Goal: Task Accomplishment & Management: Manage account settings

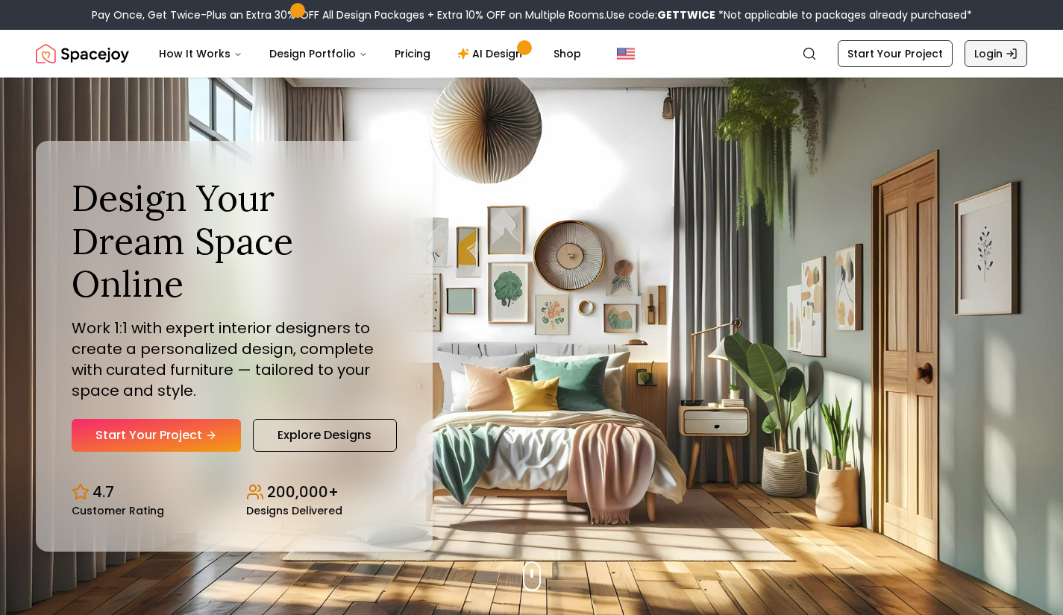
click at [990, 49] on link "Login" at bounding box center [995, 53] width 63 height 27
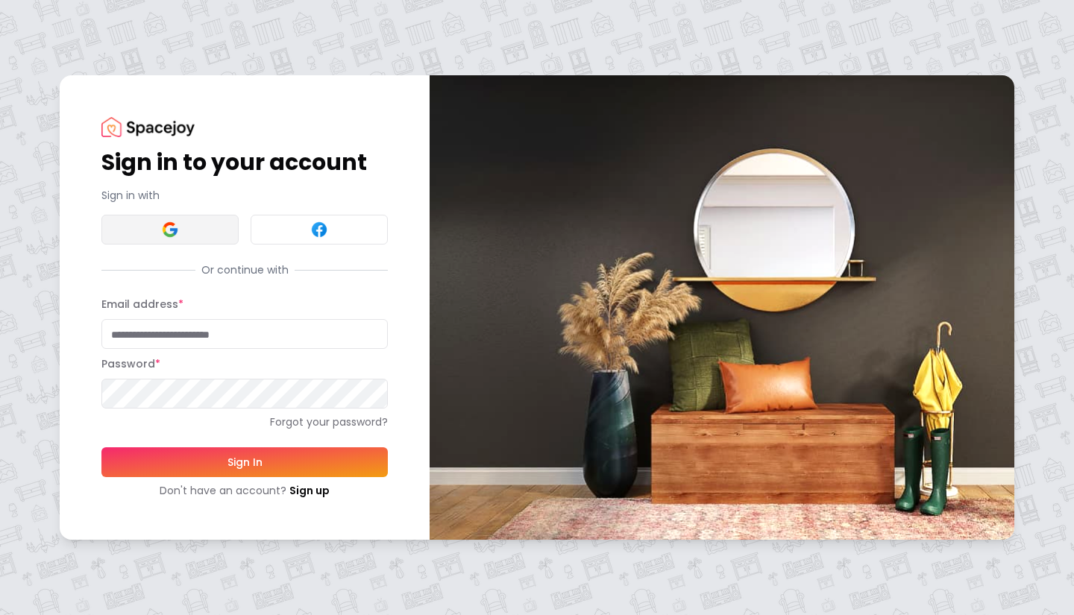
click at [204, 226] on button at bounding box center [169, 230] width 137 height 30
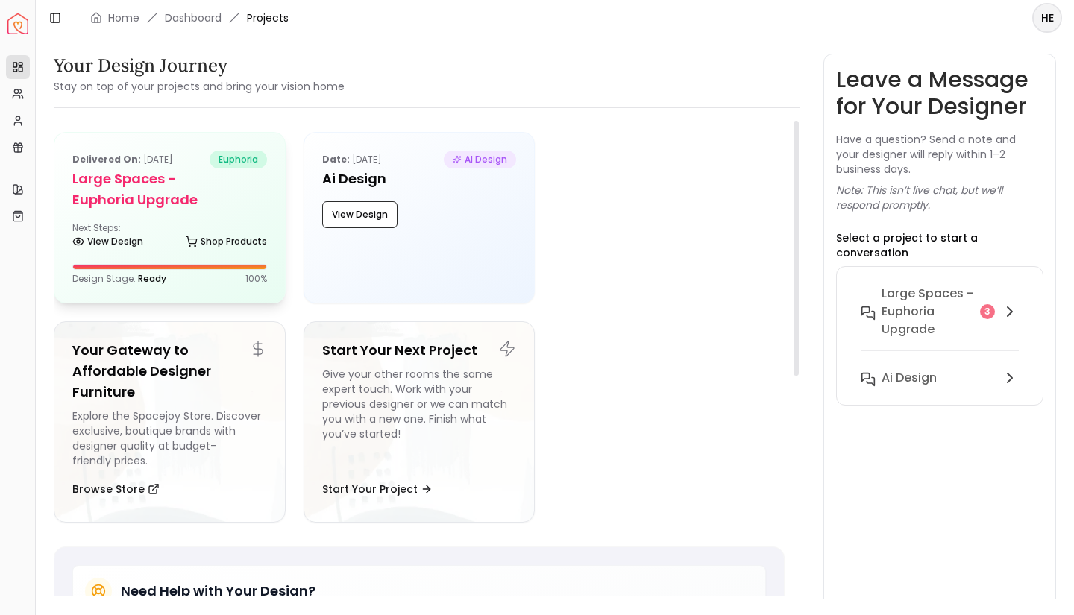
click at [186, 210] on div "Delivered on: Sep 29, 2025 euphoria Large Spaces - Euphoria Upgrade Next Steps:…" at bounding box center [169, 218] width 230 height 170
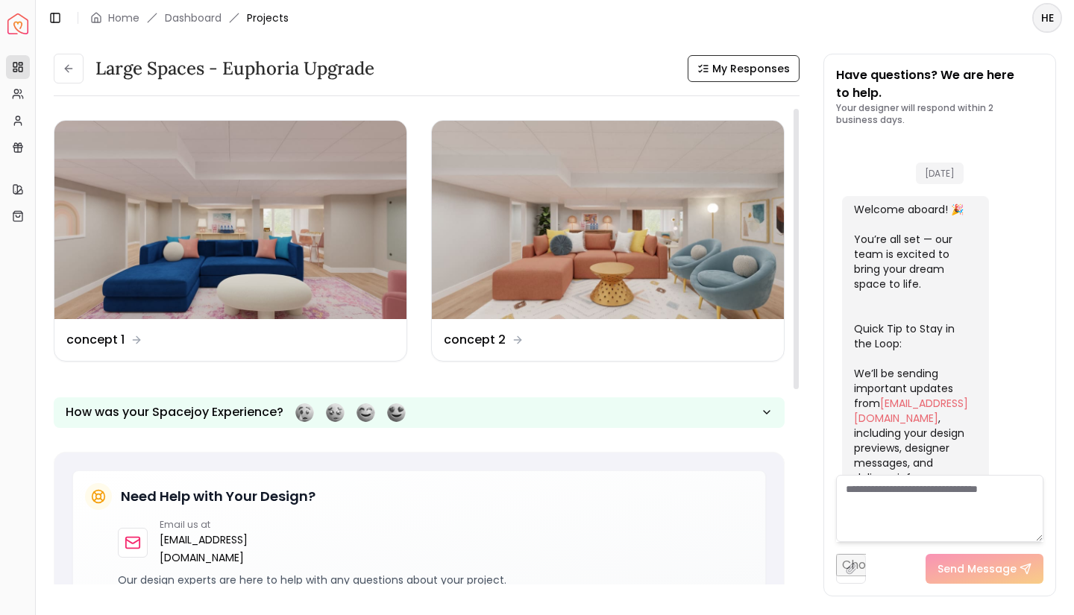
scroll to position [1229, 0]
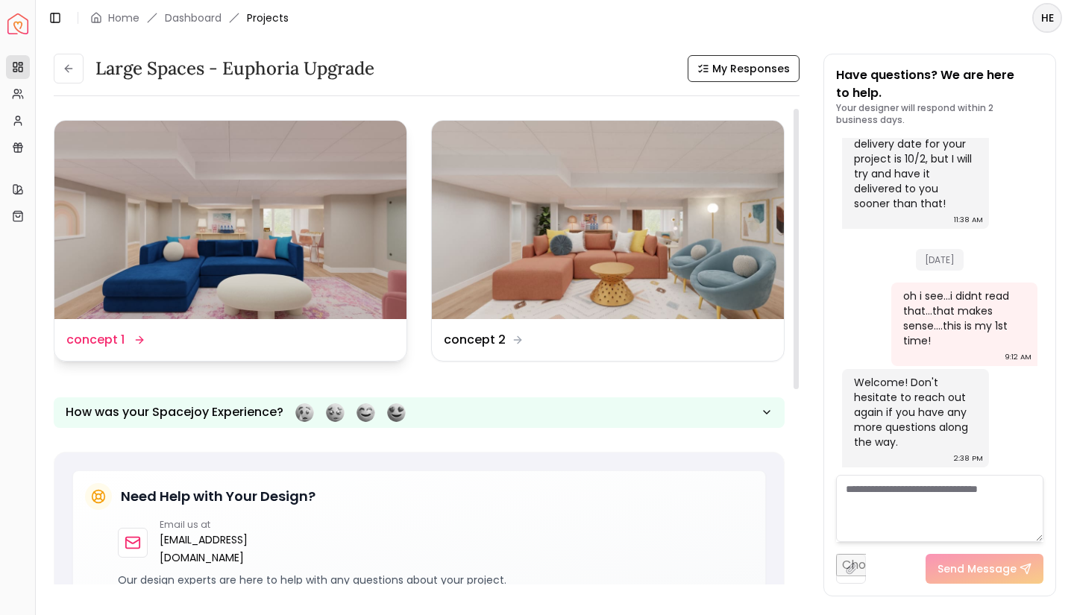
click at [247, 179] on img at bounding box center [230, 220] width 352 height 198
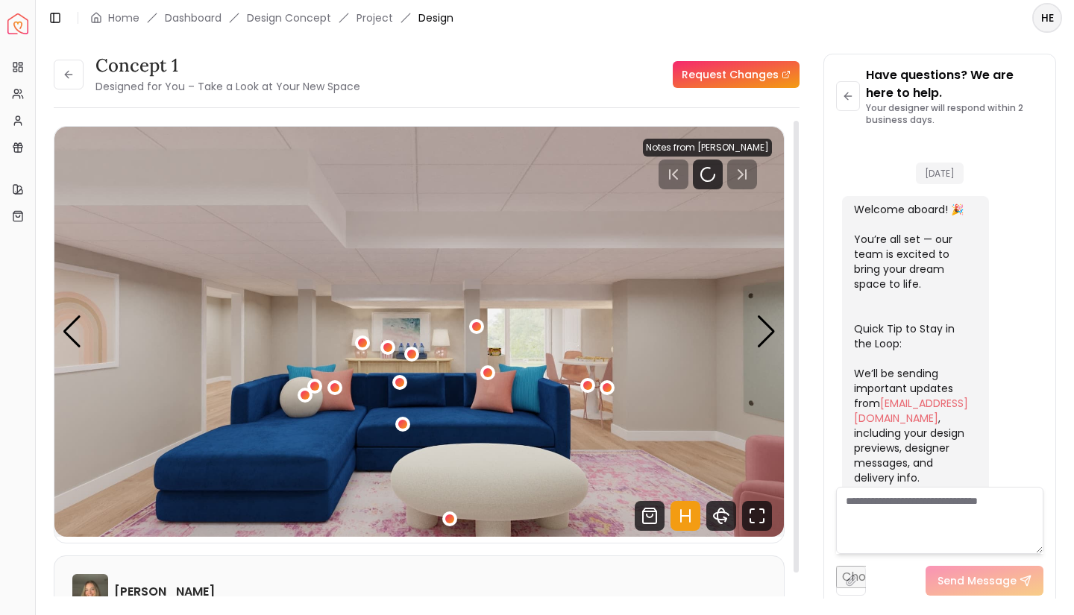
scroll to position [1217, 0]
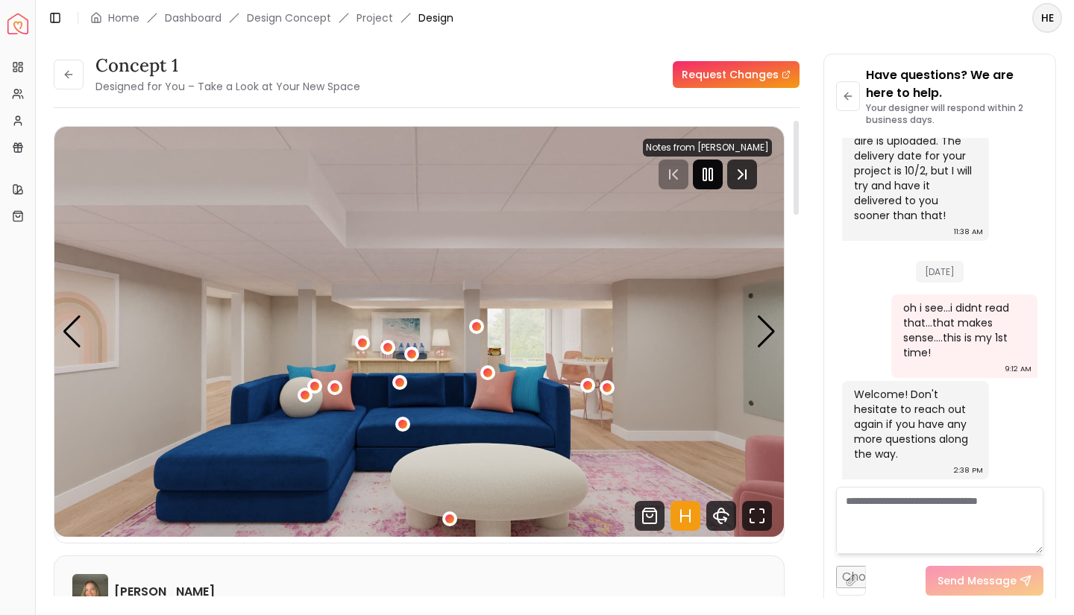
click at [712, 183] on icon "Pause" at bounding box center [708, 175] width 18 height 18
click at [764, 318] on div "Next slide" at bounding box center [766, 331] width 20 height 33
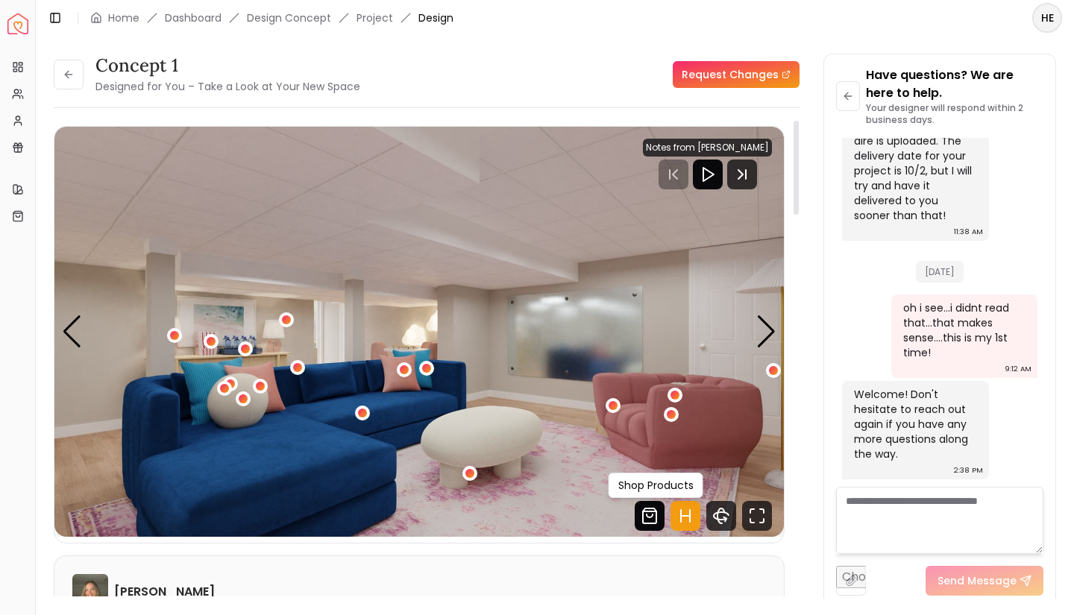
click at [650, 507] on icon "Shop Products from this design" at bounding box center [650, 516] width 30 height 30
click at [766, 330] on div "Next slide" at bounding box center [766, 331] width 20 height 33
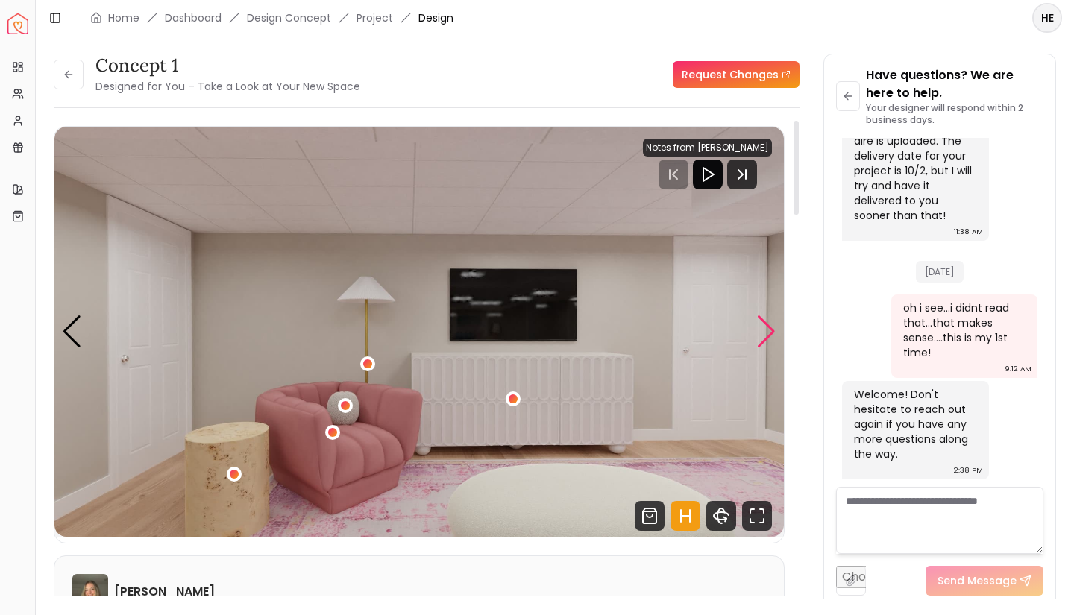
click at [771, 327] on div "Next slide" at bounding box center [766, 331] width 20 height 33
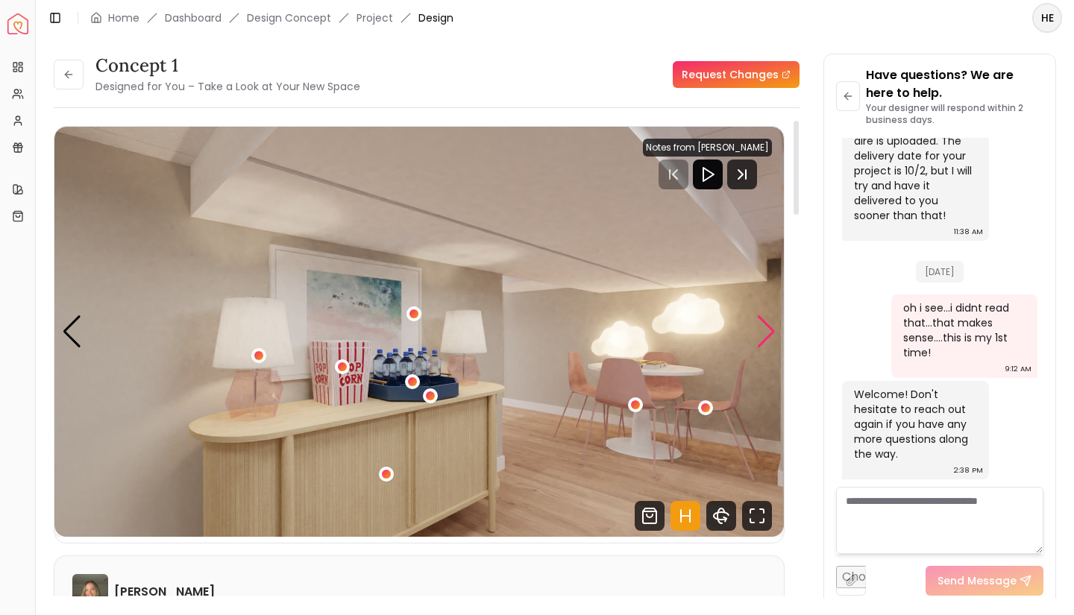
click at [771, 327] on div "Next slide" at bounding box center [766, 331] width 20 height 33
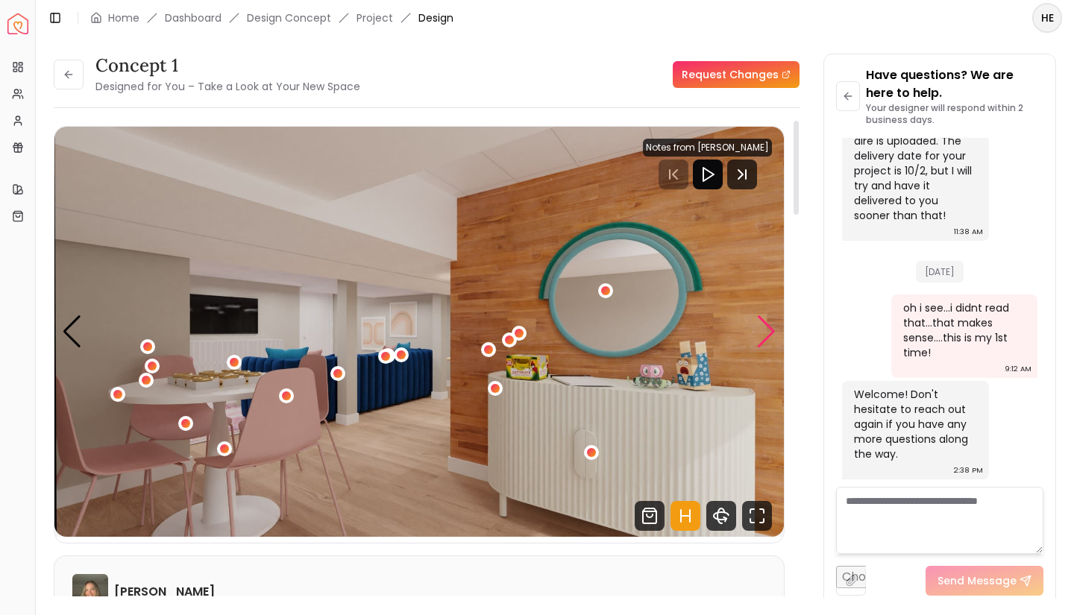
click at [771, 327] on div "Next slide" at bounding box center [766, 331] width 20 height 33
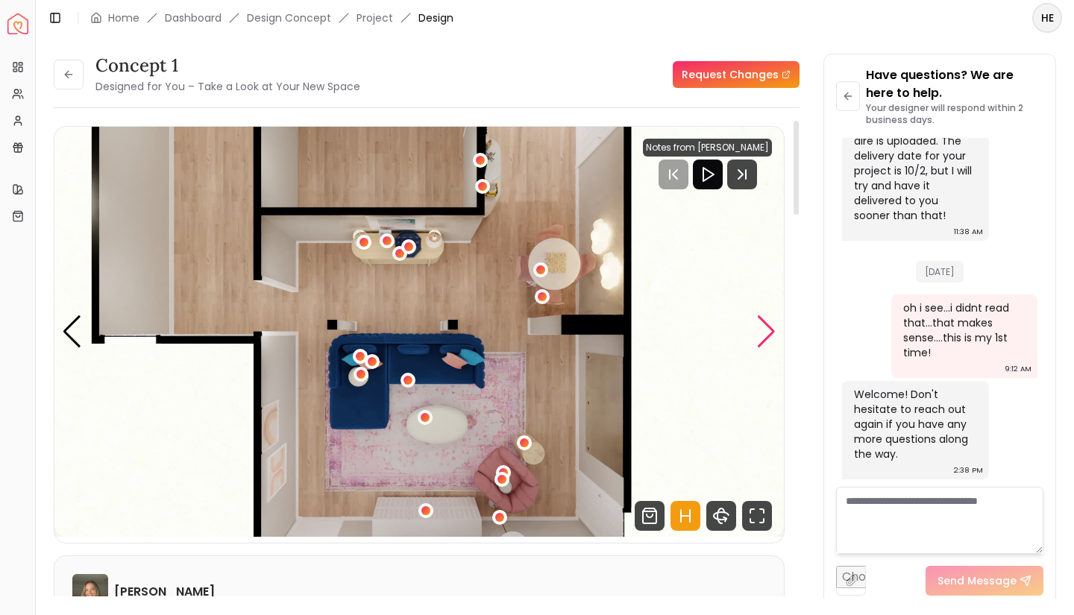
click at [767, 336] on div "Next slide" at bounding box center [766, 331] width 20 height 33
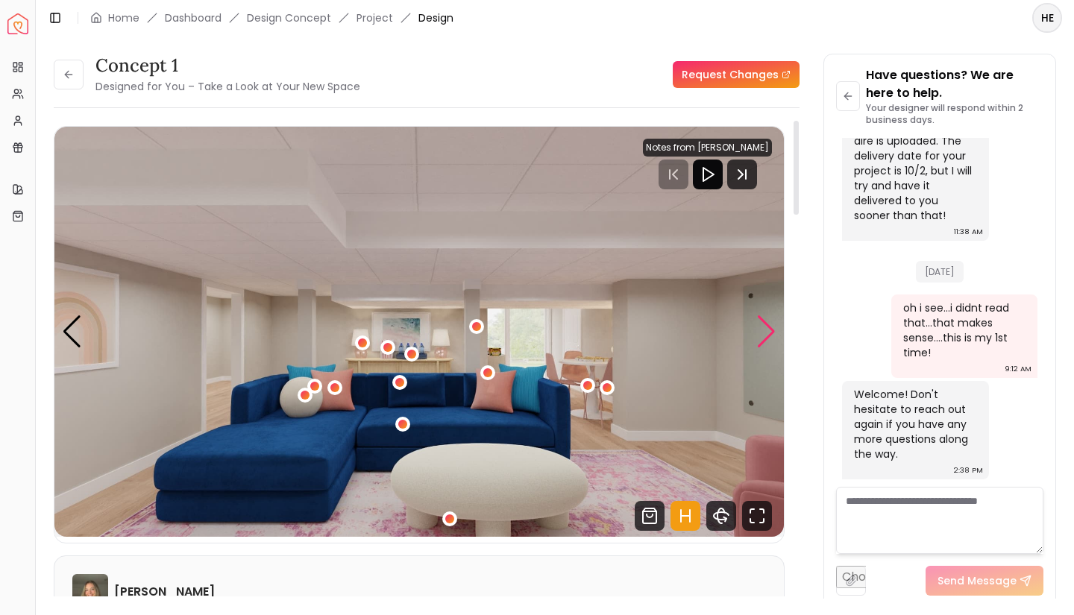
click at [767, 336] on div "Next slide" at bounding box center [766, 331] width 20 height 33
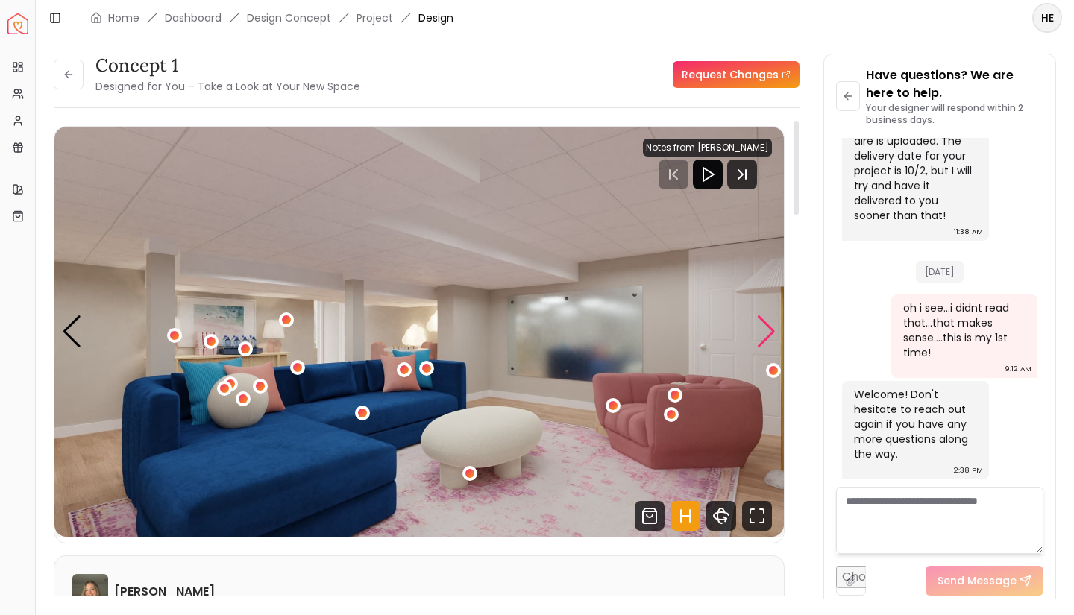
click at [767, 336] on div "Next slide" at bounding box center [766, 331] width 20 height 33
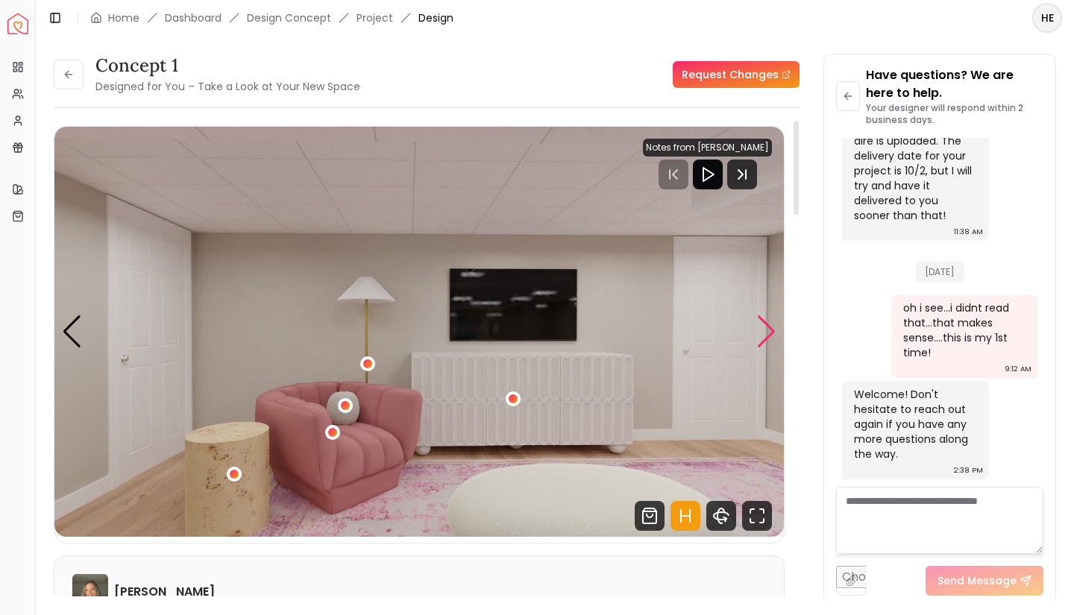
click at [767, 336] on div "Next slide" at bounding box center [766, 331] width 20 height 33
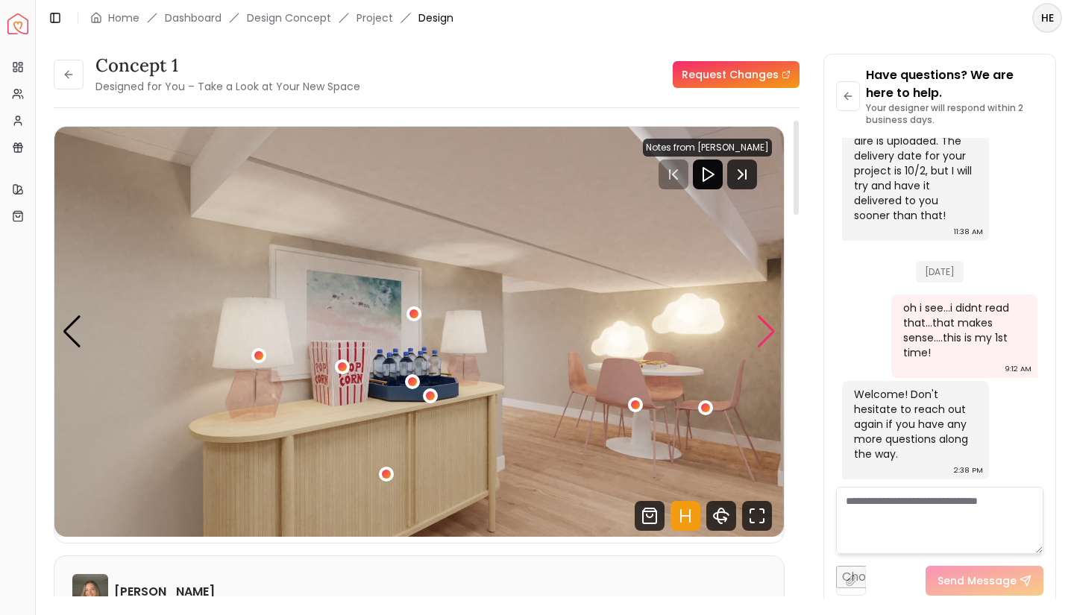
click at [767, 336] on div "Next slide" at bounding box center [766, 331] width 20 height 33
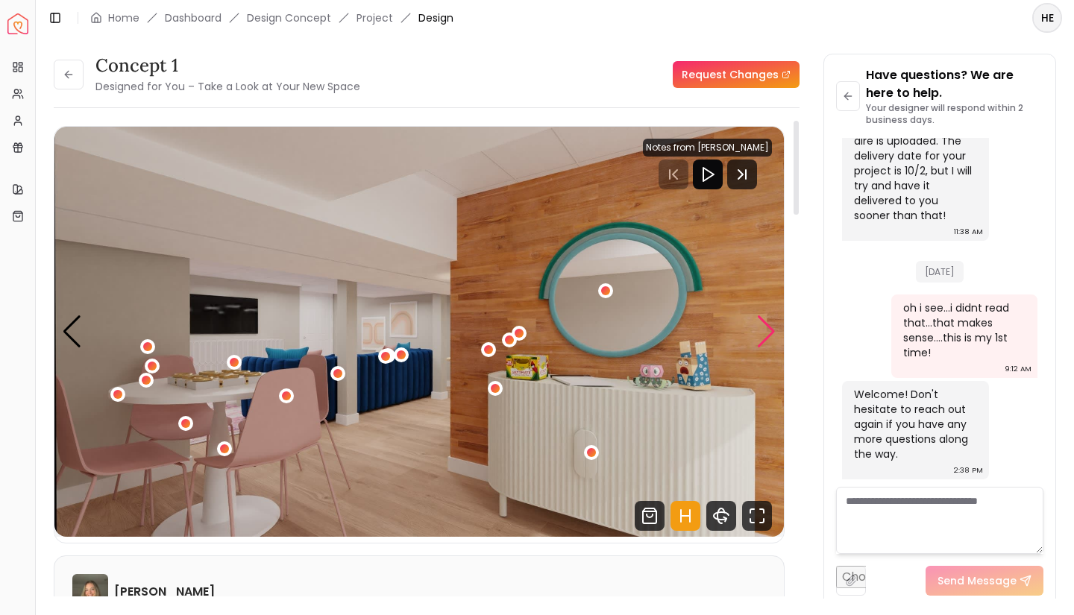
click at [767, 336] on div "Next slide" at bounding box center [766, 331] width 20 height 33
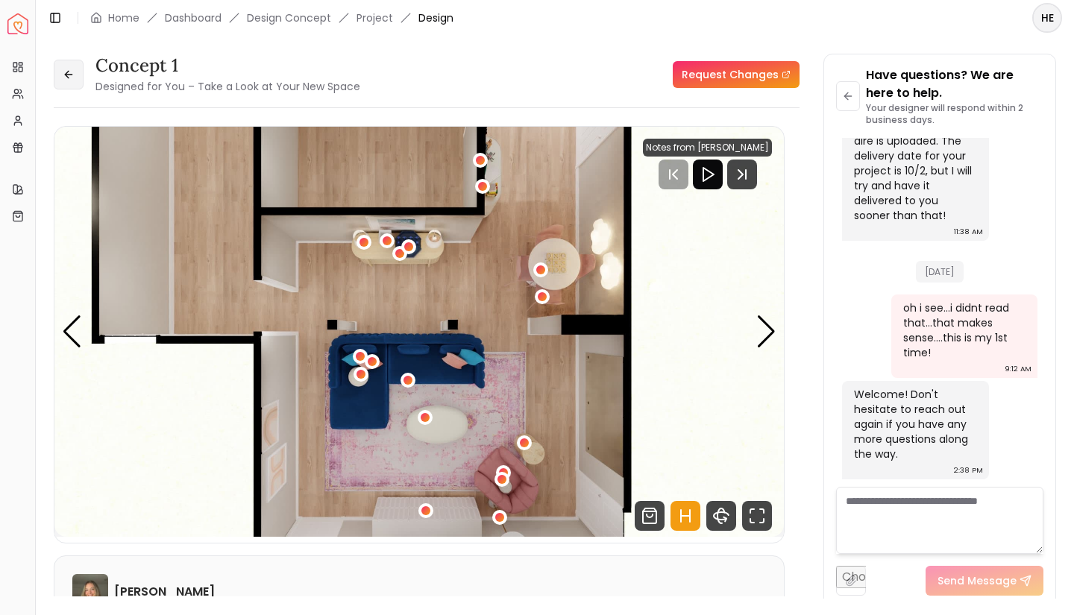
click at [64, 81] on button at bounding box center [69, 75] width 30 height 30
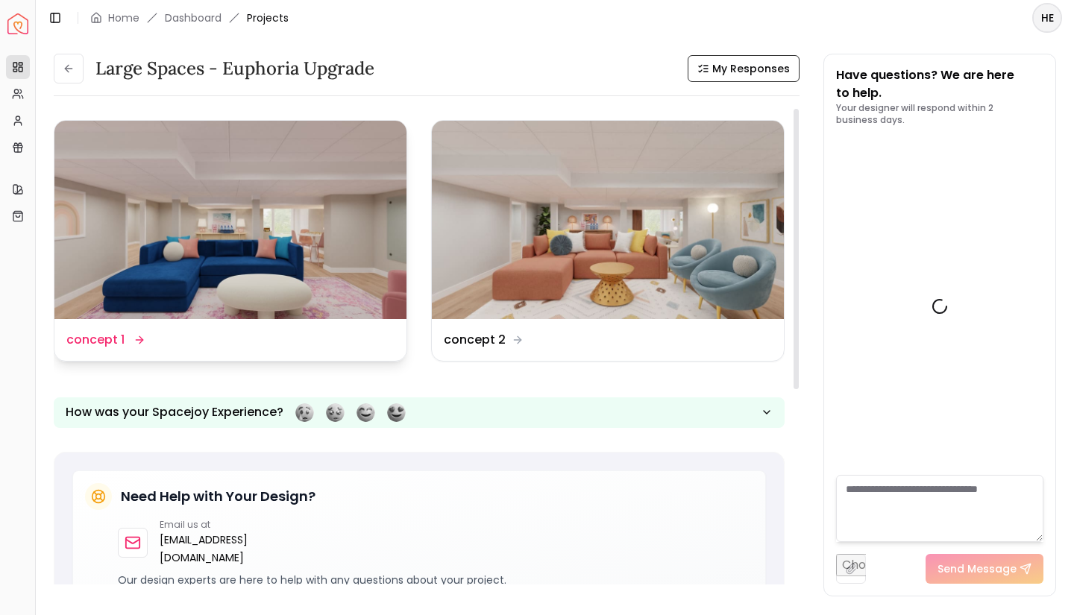
scroll to position [1229, 0]
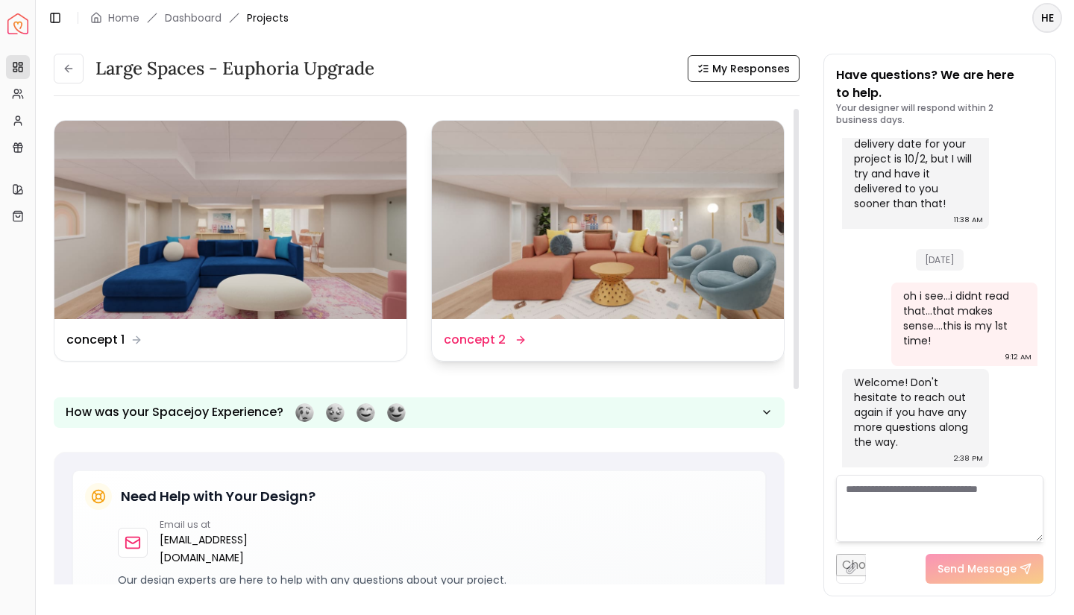
click at [624, 217] on img at bounding box center [608, 220] width 352 height 198
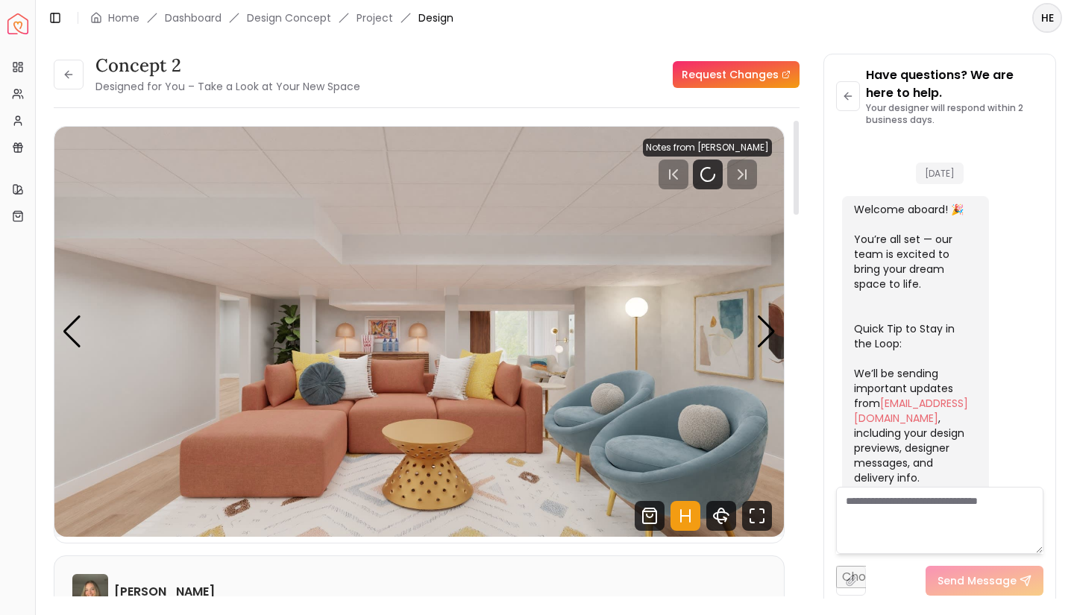
scroll to position [1217, 0]
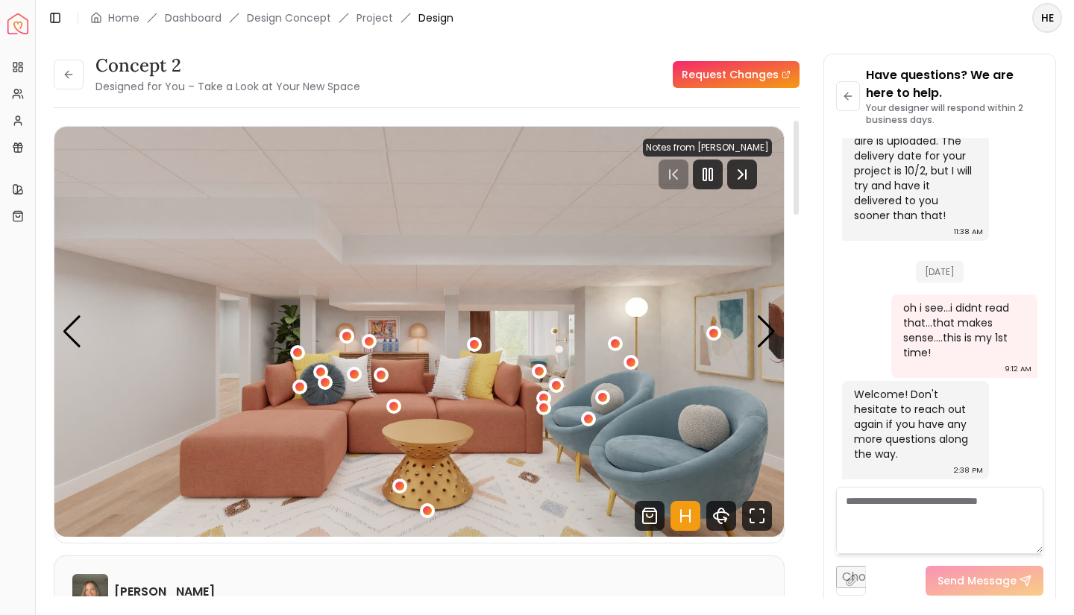
click at [706, 174] on rect "Pause" at bounding box center [704, 175] width 3 height 12
click at [649, 510] on icon "Shop Products from this design" at bounding box center [650, 516] width 30 height 30
drag, startPoint x: 1038, startPoint y: 451, endPoint x: 1026, endPoint y: 484, distance: 34.9
click at [1037, 484] on div at bounding box center [1039, 448] width 5 height 78
click at [769, 335] on div "Next slide" at bounding box center [766, 331] width 20 height 33
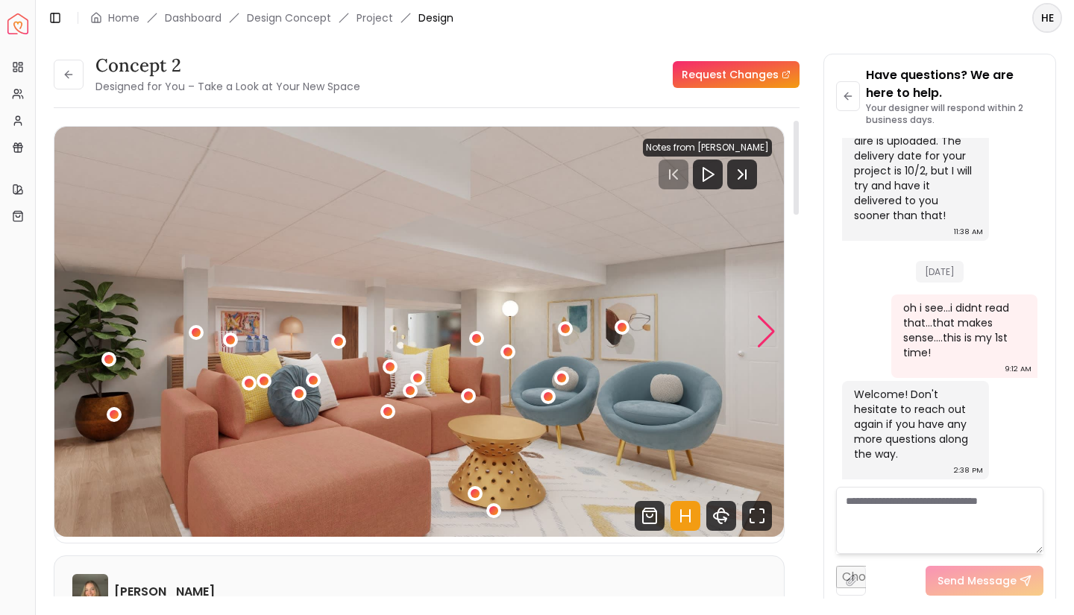
click at [769, 335] on div "Next slide" at bounding box center [766, 331] width 20 height 33
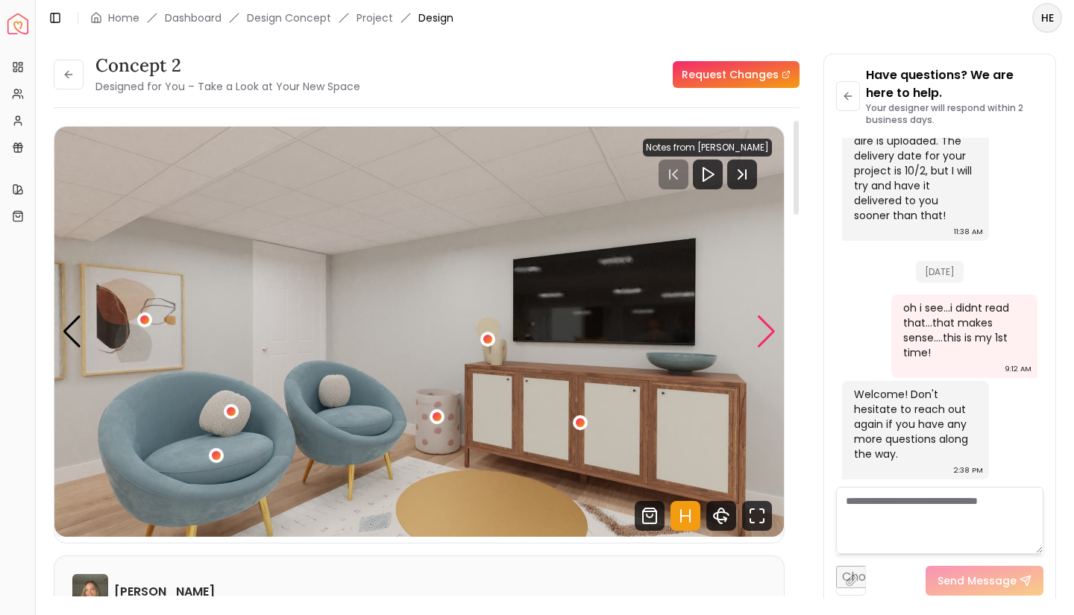
click at [769, 335] on div "Next slide" at bounding box center [766, 331] width 20 height 33
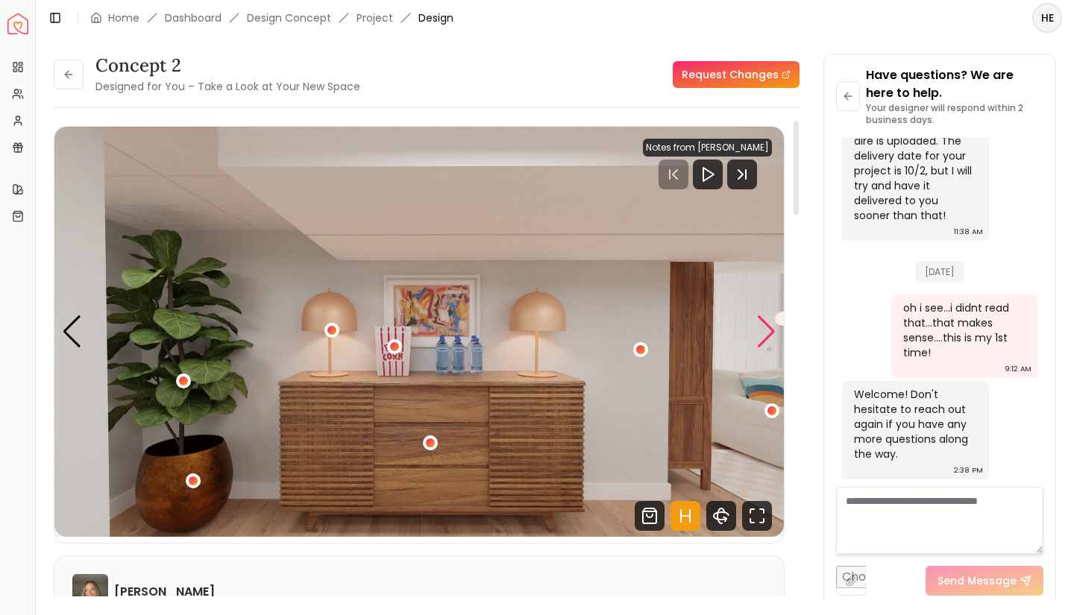
click at [769, 335] on div "Next slide" at bounding box center [766, 331] width 20 height 33
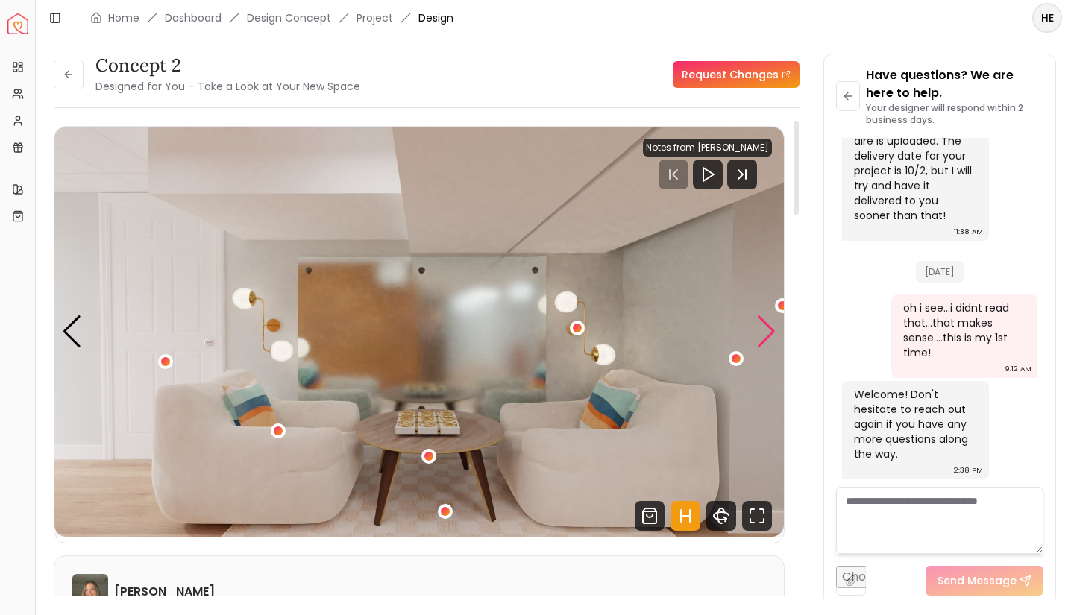
click at [769, 335] on div "Next slide" at bounding box center [766, 331] width 20 height 33
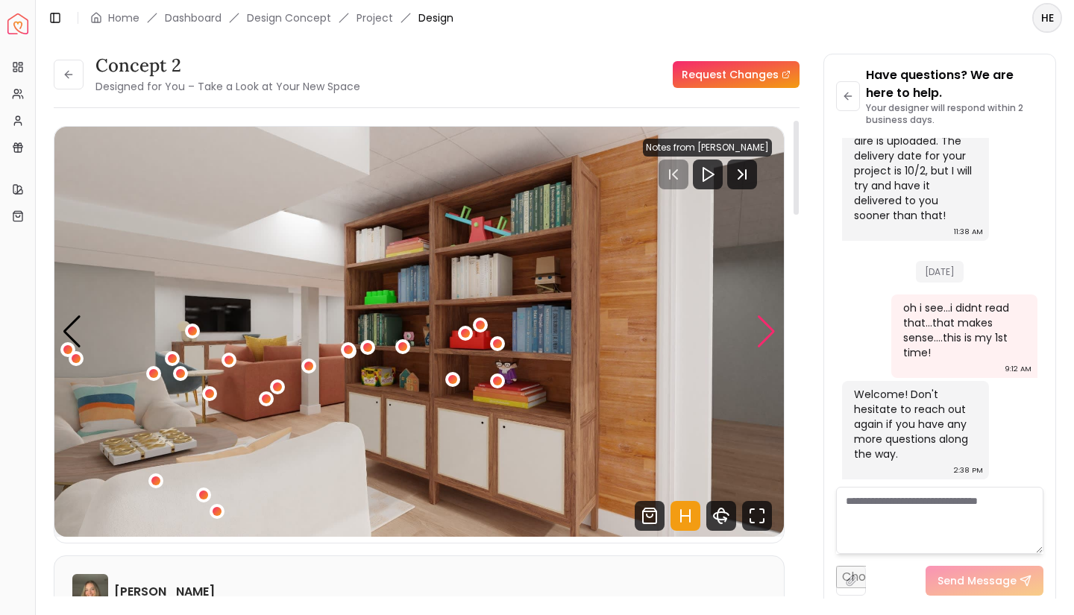
click at [769, 335] on div "Next slide" at bounding box center [766, 331] width 20 height 33
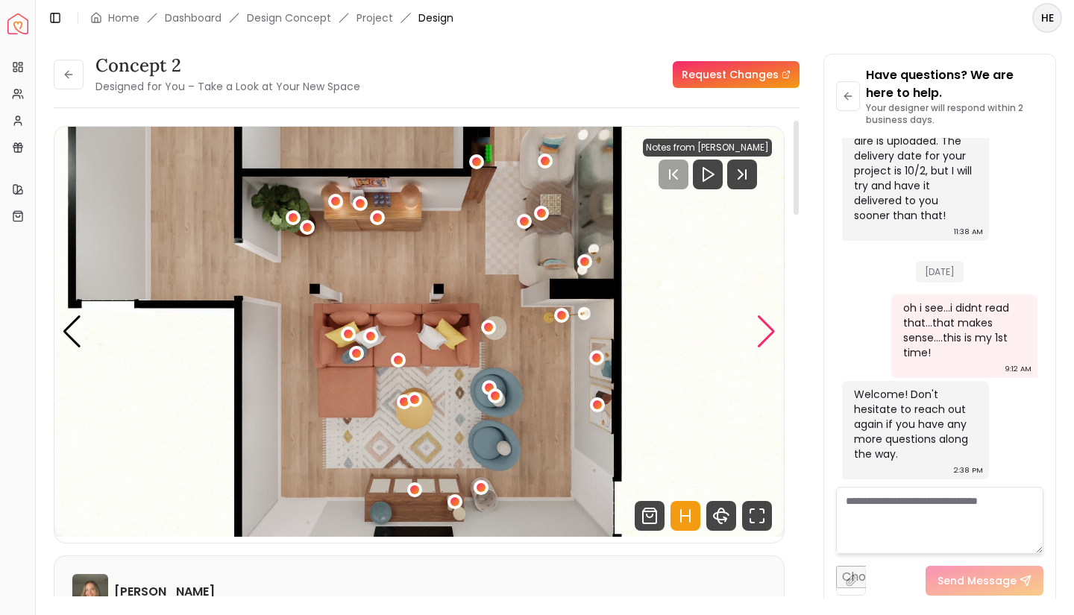
click at [769, 335] on div "Next slide" at bounding box center [766, 331] width 20 height 33
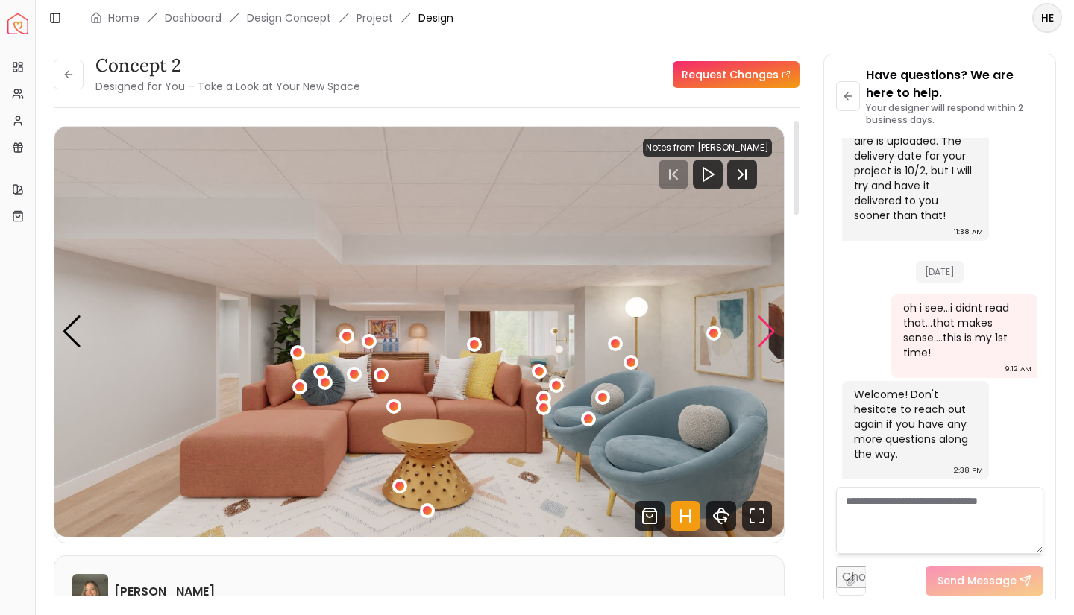
click at [769, 335] on div "Next slide" at bounding box center [766, 331] width 20 height 33
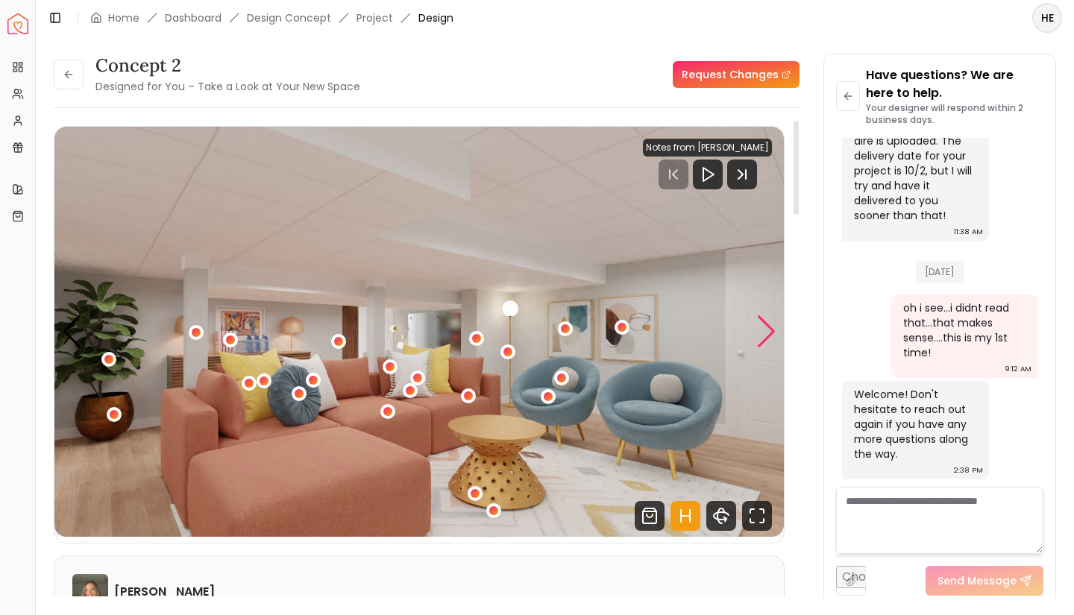
click at [769, 335] on div "Next slide" at bounding box center [766, 331] width 20 height 33
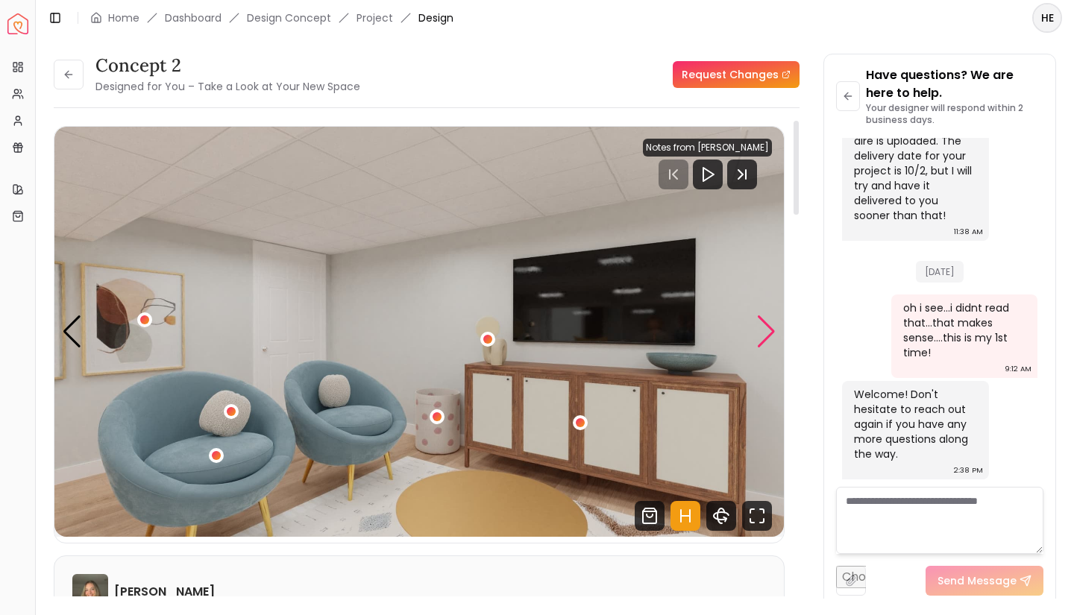
click at [769, 335] on div "Next slide" at bounding box center [766, 331] width 20 height 33
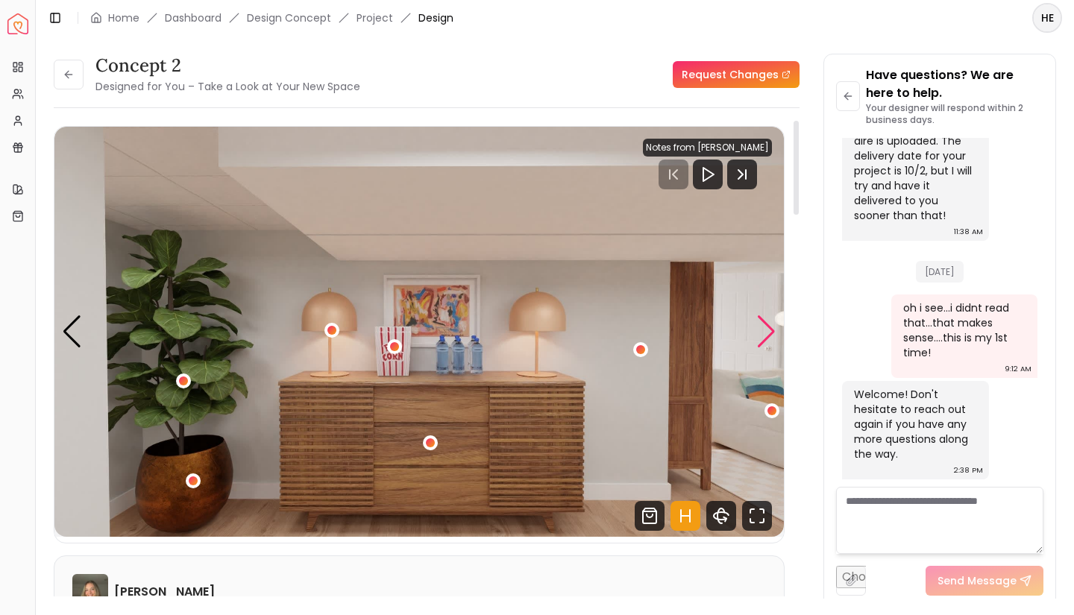
click at [769, 335] on div "Next slide" at bounding box center [766, 331] width 20 height 33
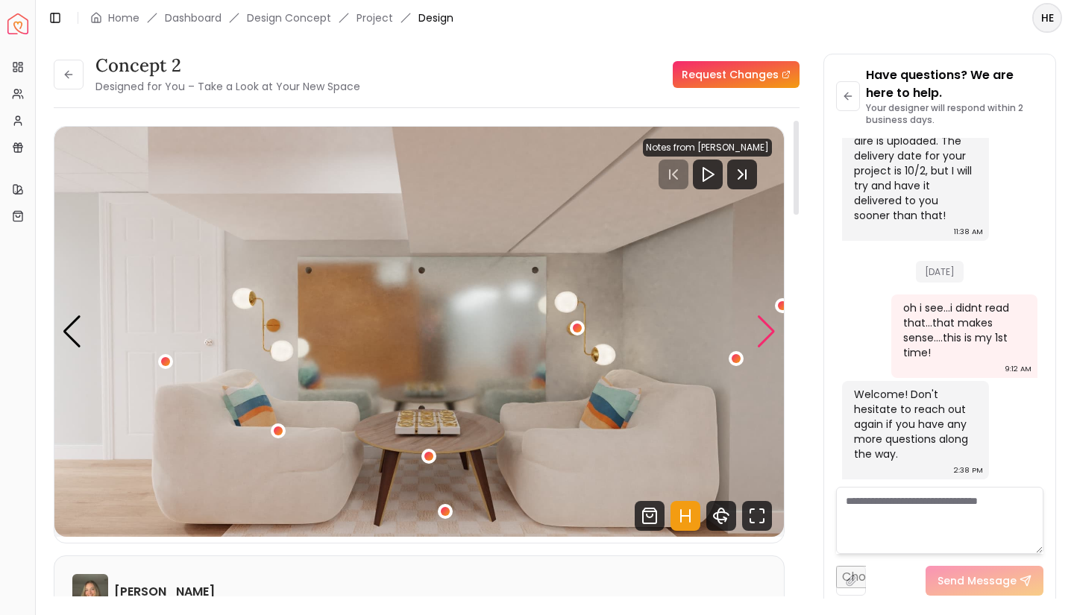
click at [769, 335] on div "Next slide" at bounding box center [766, 331] width 20 height 33
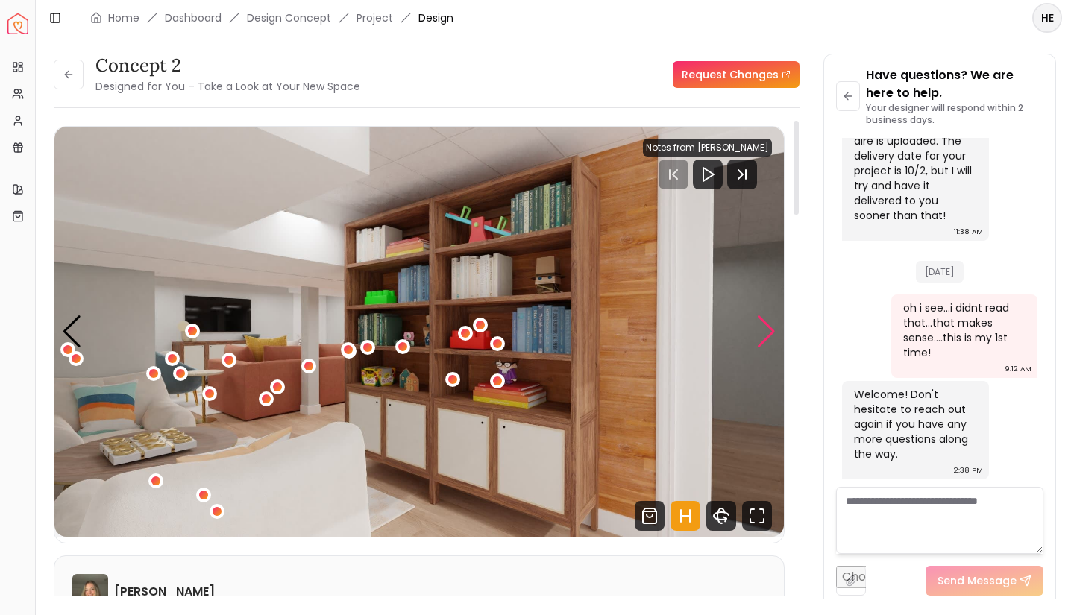
click at [769, 335] on div "Next slide" at bounding box center [766, 331] width 20 height 33
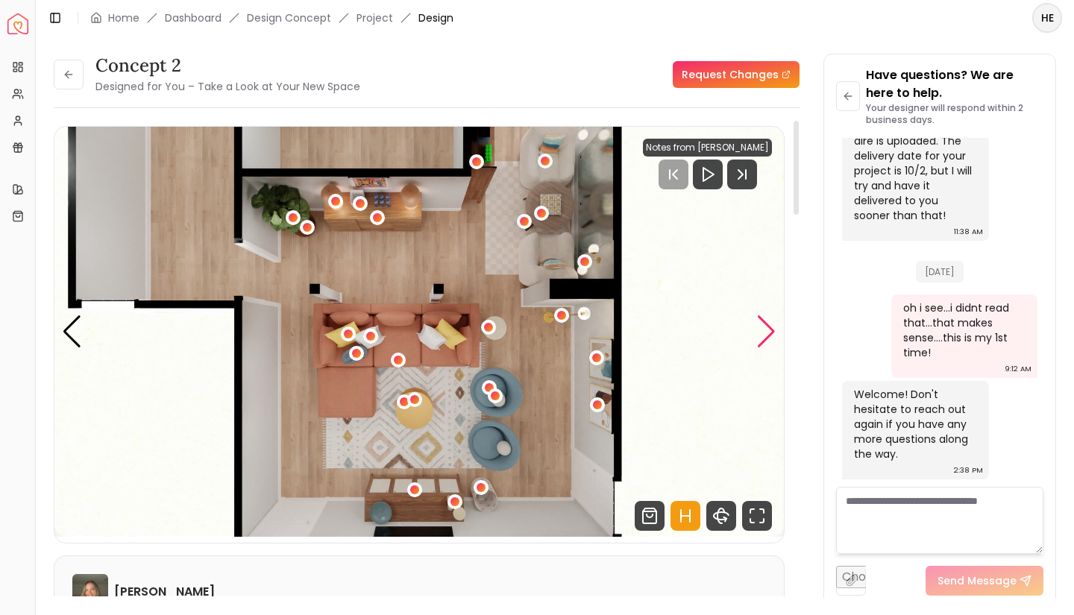
click at [769, 335] on div "Next slide" at bounding box center [766, 331] width 20 height 33
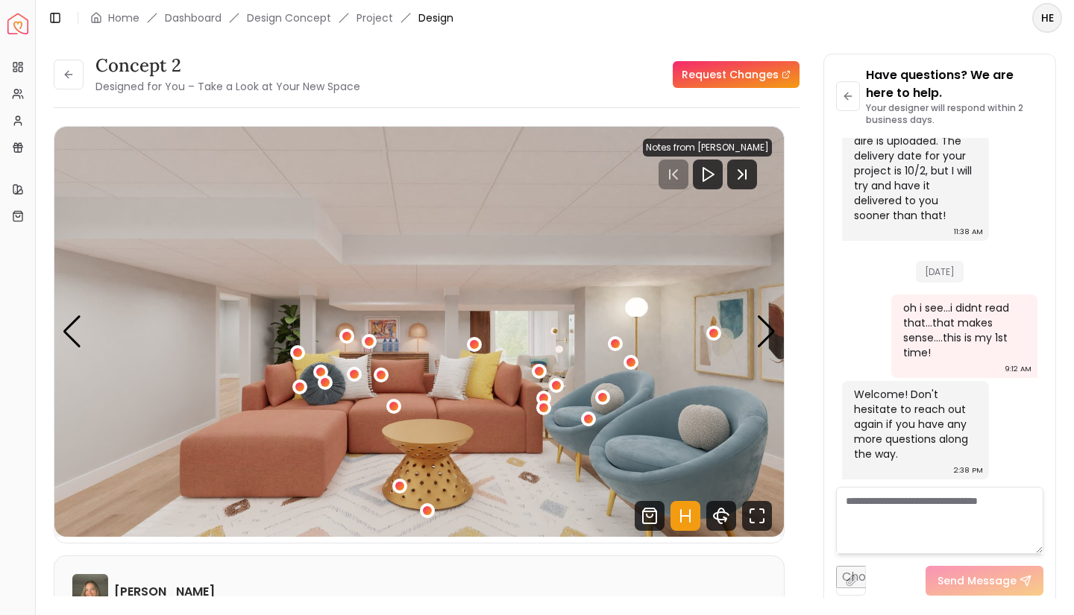
click at [879, 508] on textarea at bounding box center [939, 520] width 207 height 67
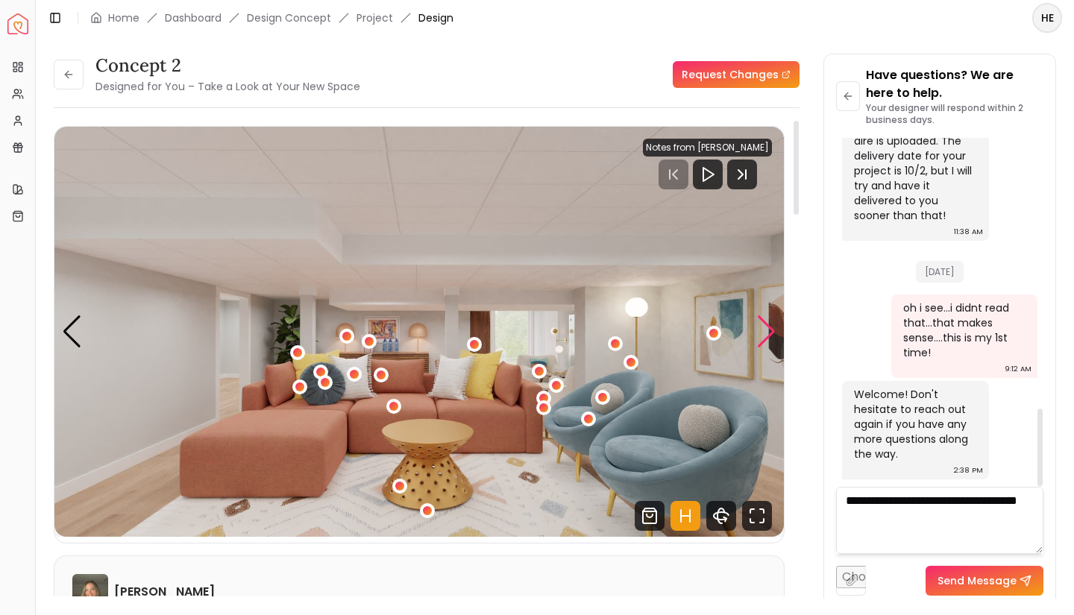
click at [764, 336] on div "Next slide" at bounding box center [766, 331] width 20 height 33
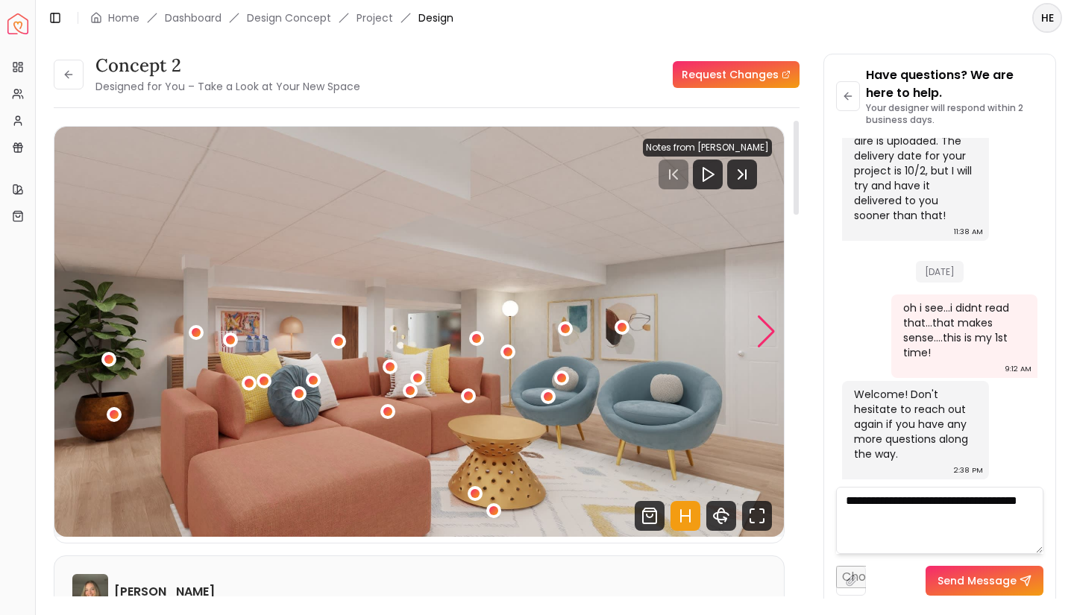
click at [764, 336] on div "Next slide" at bounding box center [766, 331] width 20 height 33
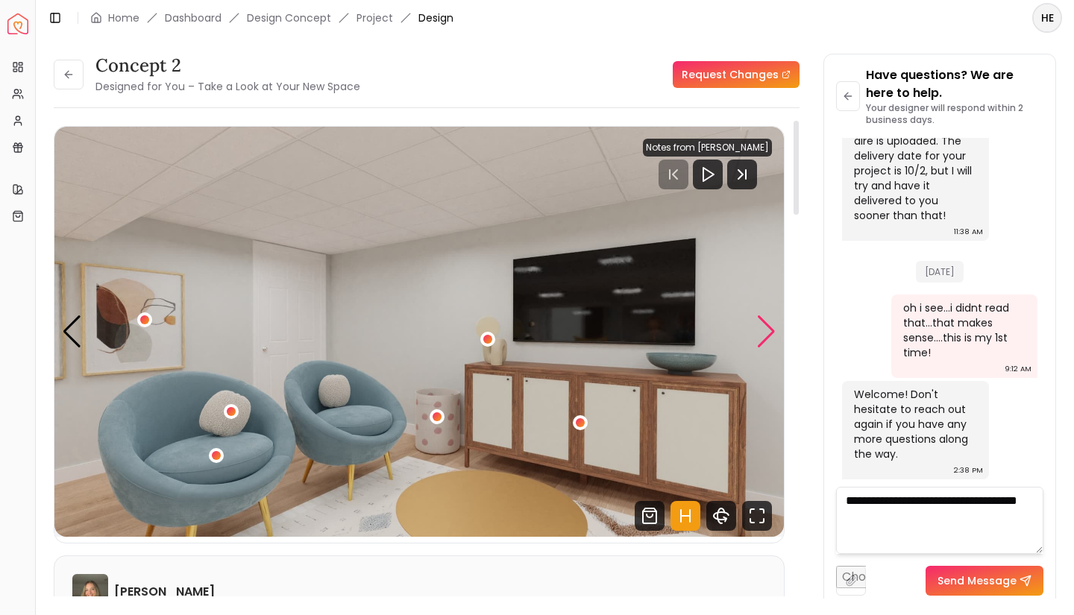
click at [764, 336] on div "Next slide" at bounding box center [766, 331] width 20 height 33
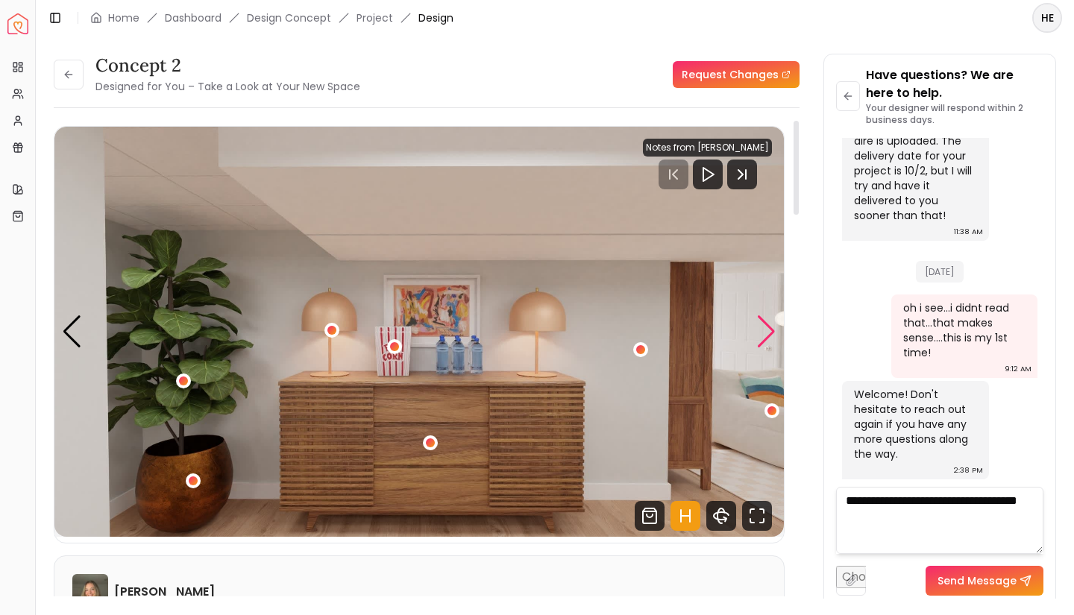
click at [764, 336] on div "Next slide" at bounding box center [766, 331] width 20 height 33
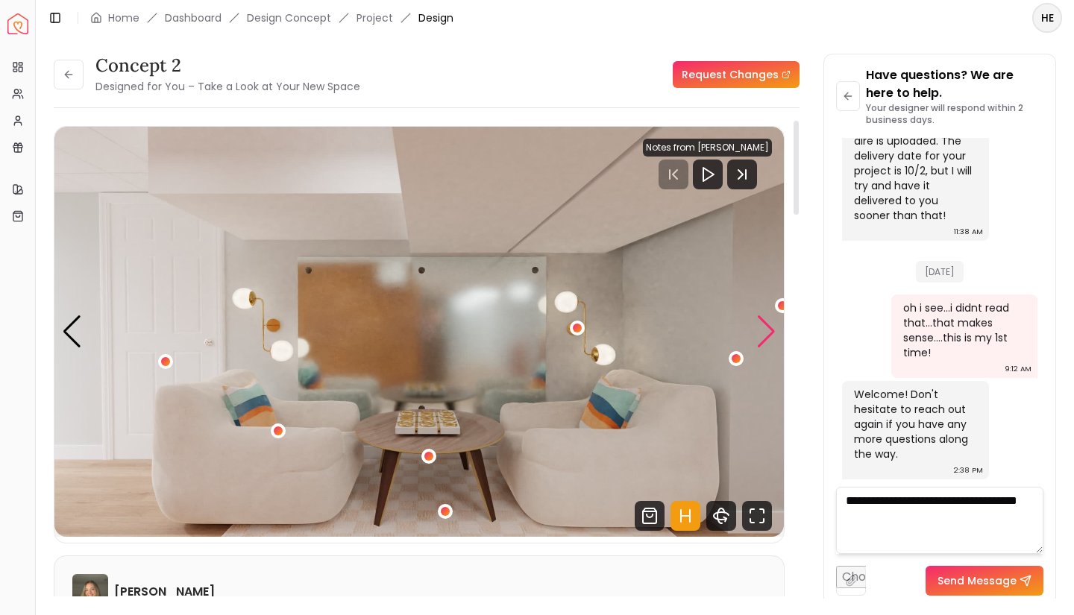
click at [764, 336] on div "Next slide" at bounding box center [766, 331] width 20 height 33
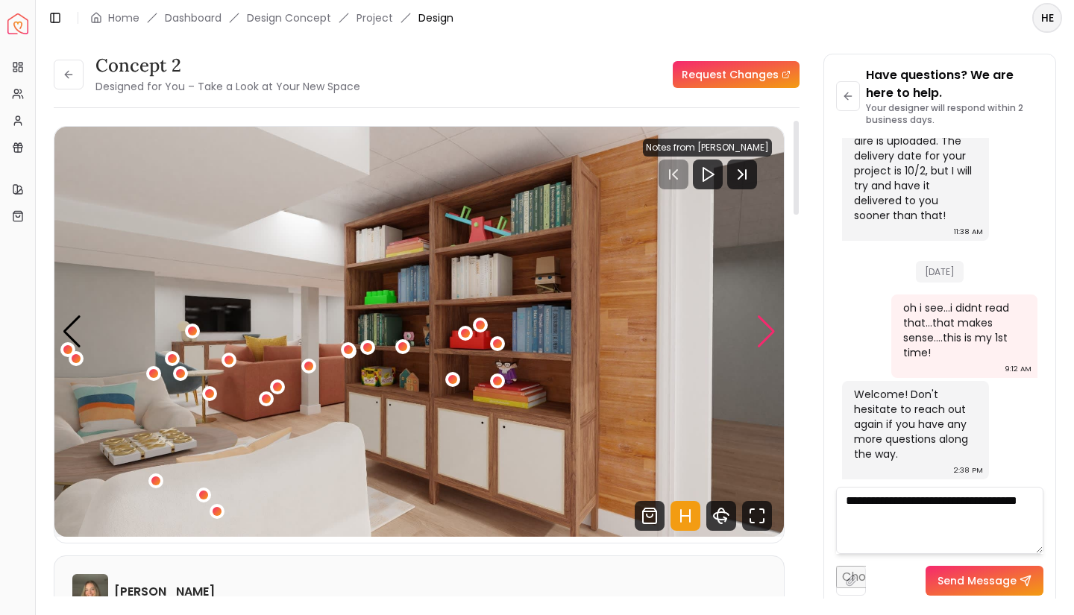
click at [764, 336] on div "Next slide" at bounding box center [766, 331] width 20 height 33
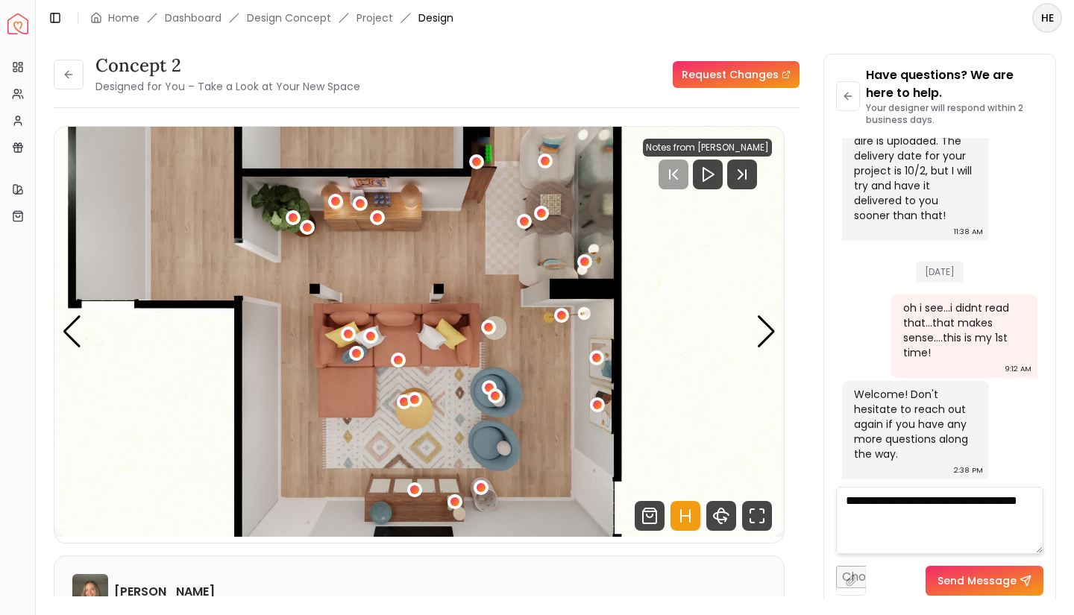
click at [919, 525] on textarea "**********" at bounding box center [939, 520] width 207 height 67
click at [864, 500] on textarea "**********" at bounding box center [939, 520] width 207 height 67
click at [997, 546] on textarea "**********" at bounding box center [939, 520] width 207 height 67
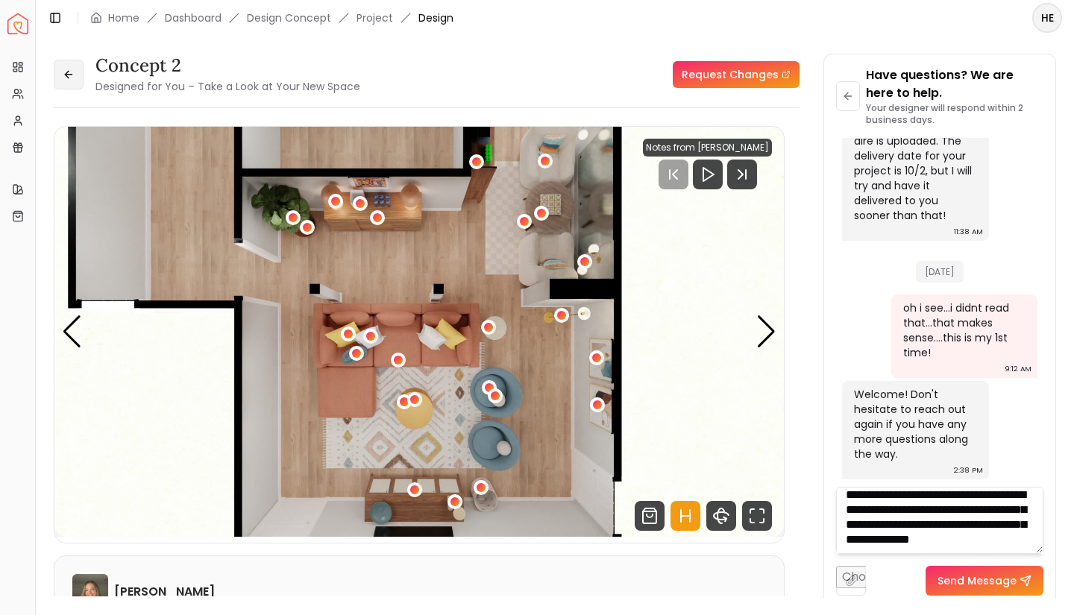
type textarea "**********"
click at [69, 81] on button at bounding box center [69, 75] width 30 height 30
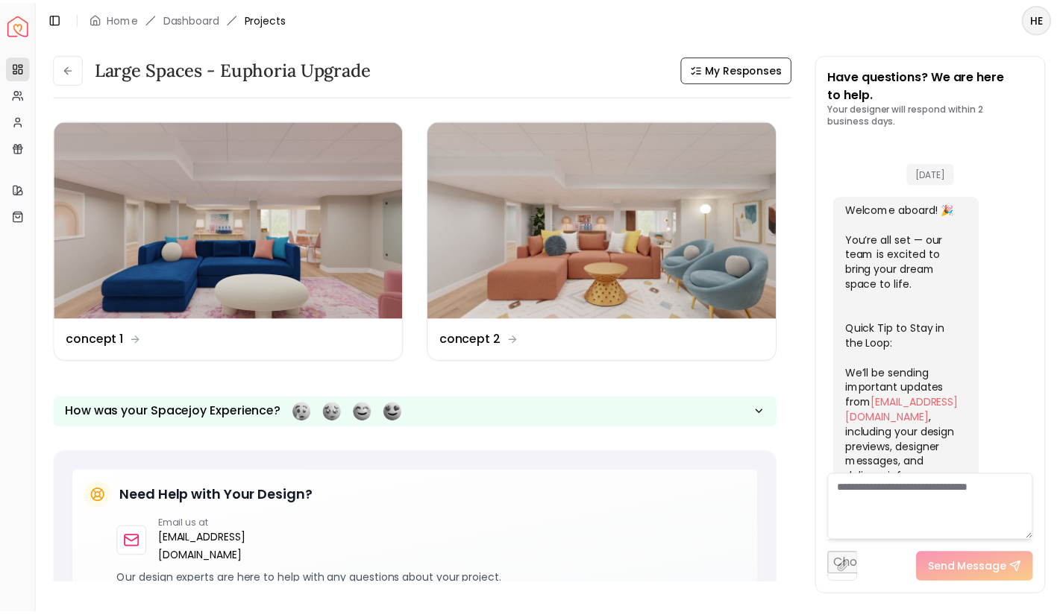
scroll to position [1229, 0]
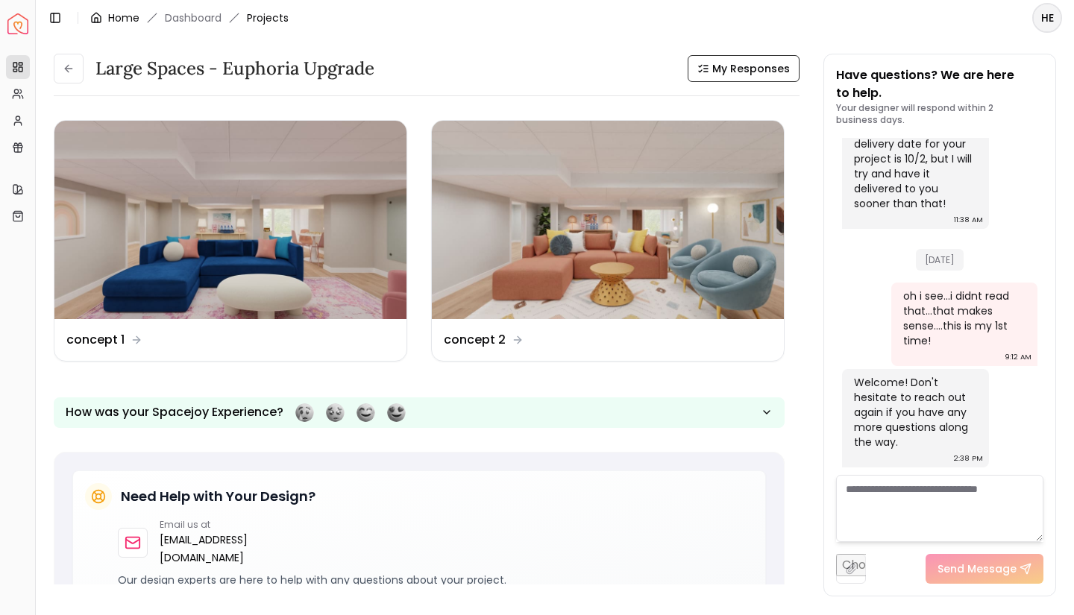
click at [134, 16] on link "Home" at bounding box center [123, 17] width 31 height 15
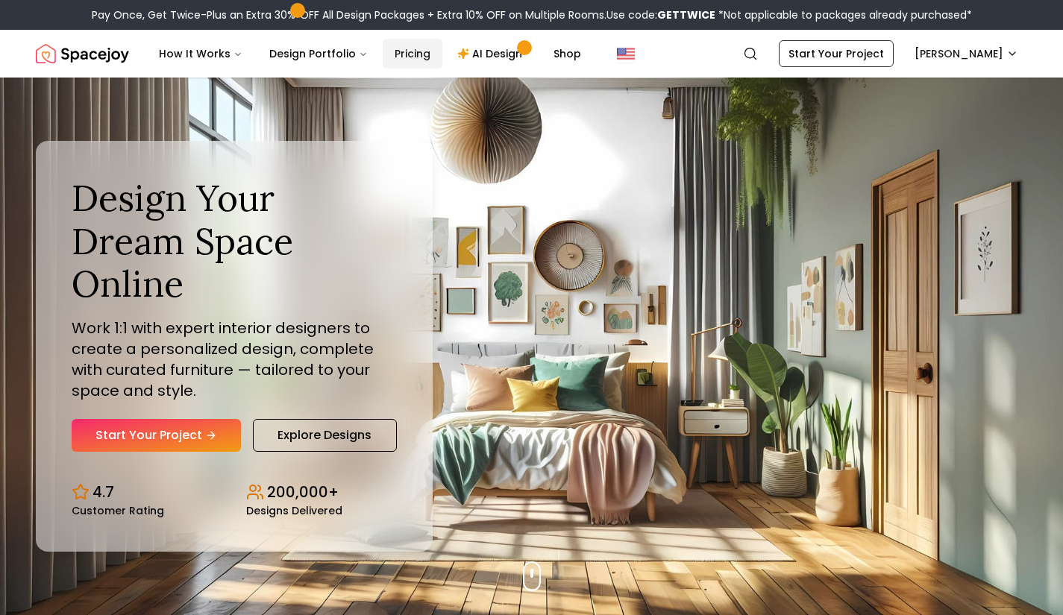
click at [421, 46] on link "Pricing" at bounding box center [413, 54] width 60 height 30
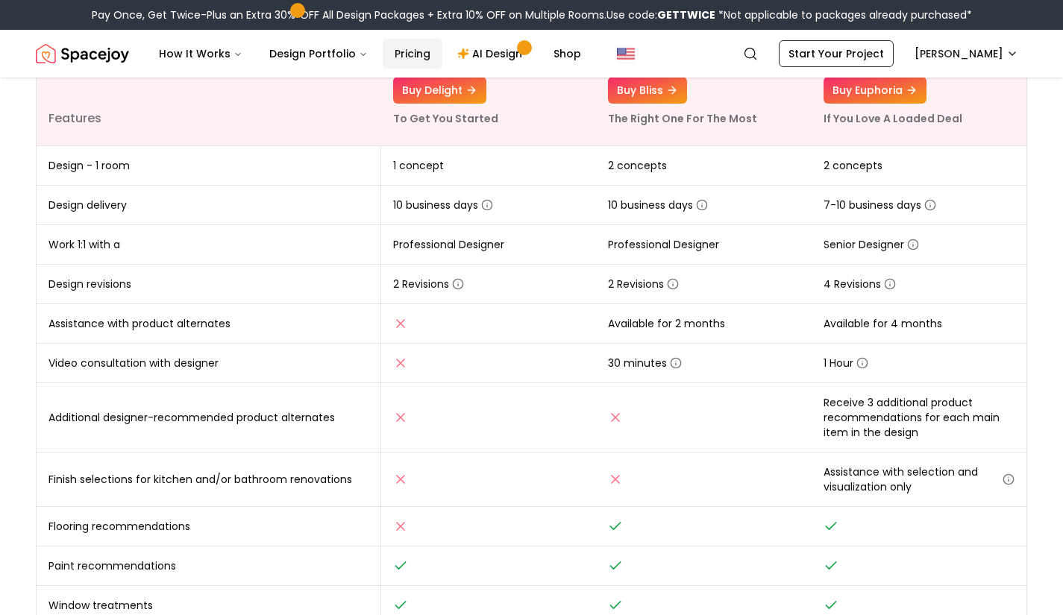
scroll to position [179, 0]
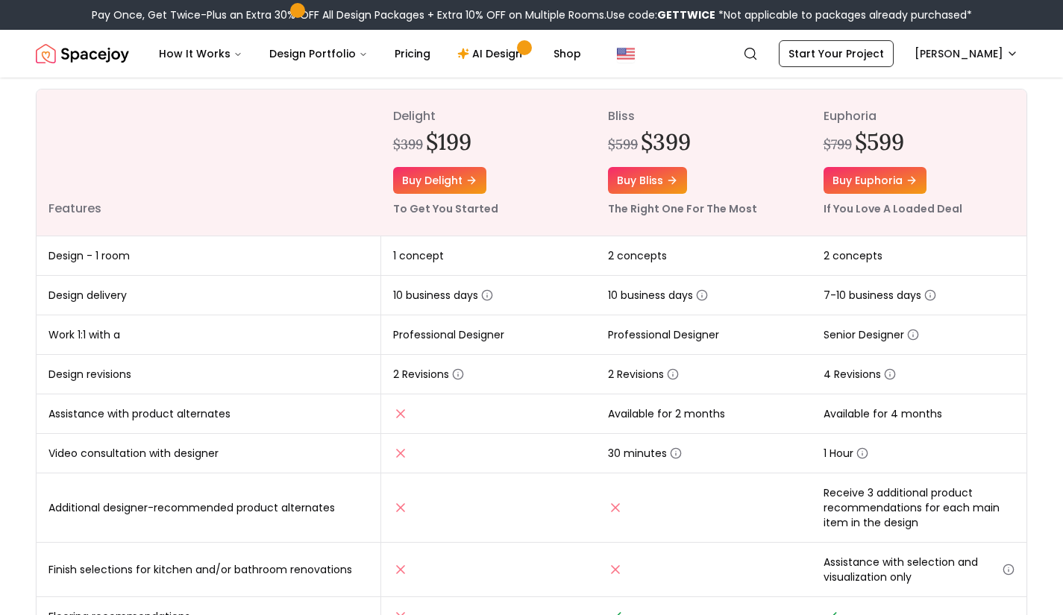
click at [92, 54] on img "Spacejoy" at bounding box center [82, 54] width 93 height 30
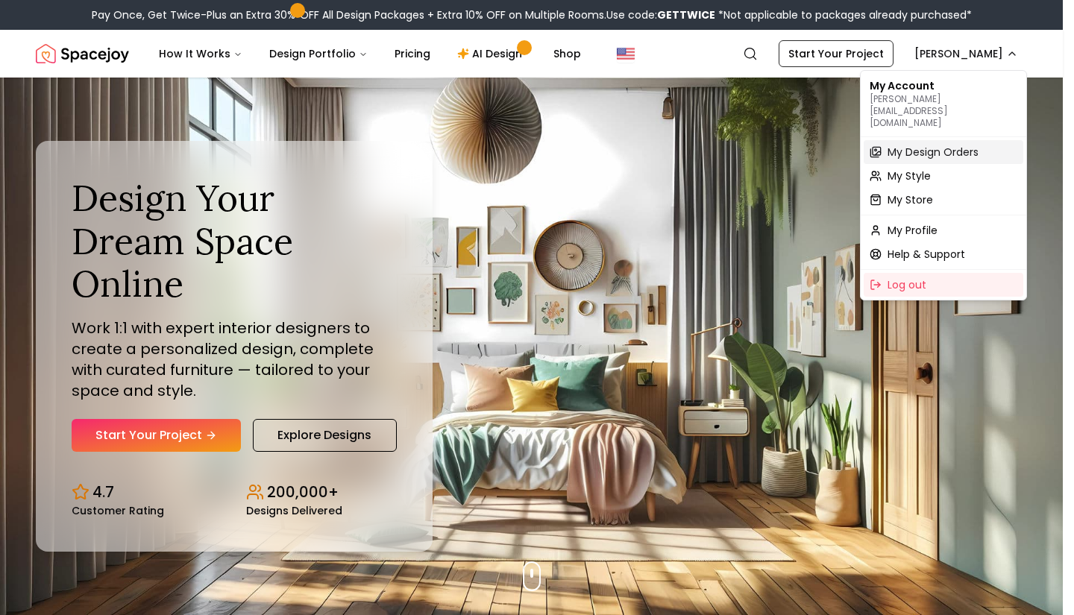
click at [955, 145] on span "My Design Orders" at bounding box center [932, 152] width 91 height 15
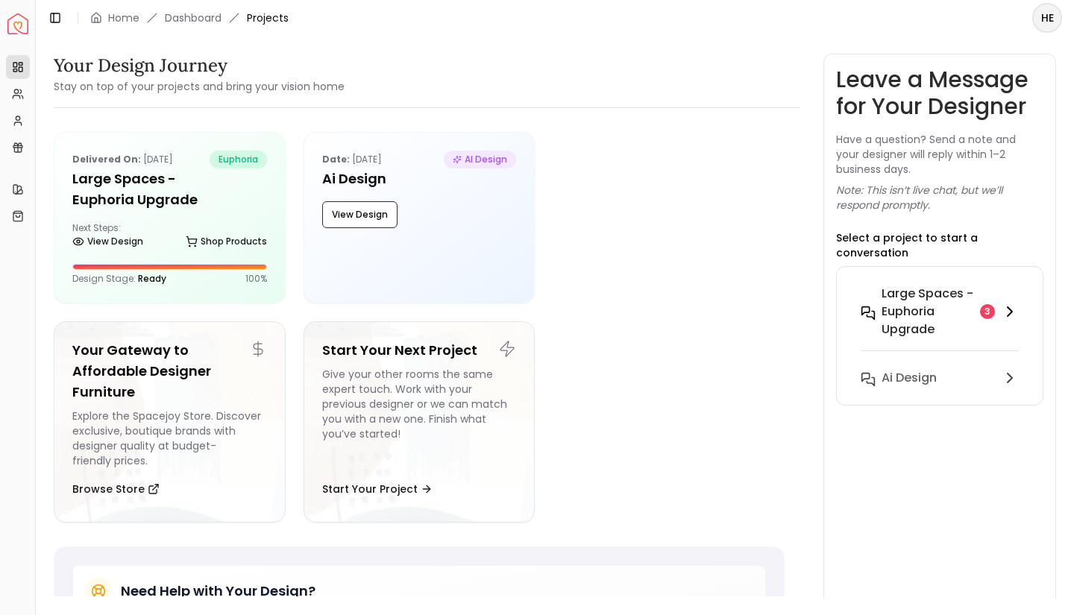
click at [956, 296] on h6 "Large Spaces - Euphoria Upgrade" at bounding box center [927, 312] width 92 height 54
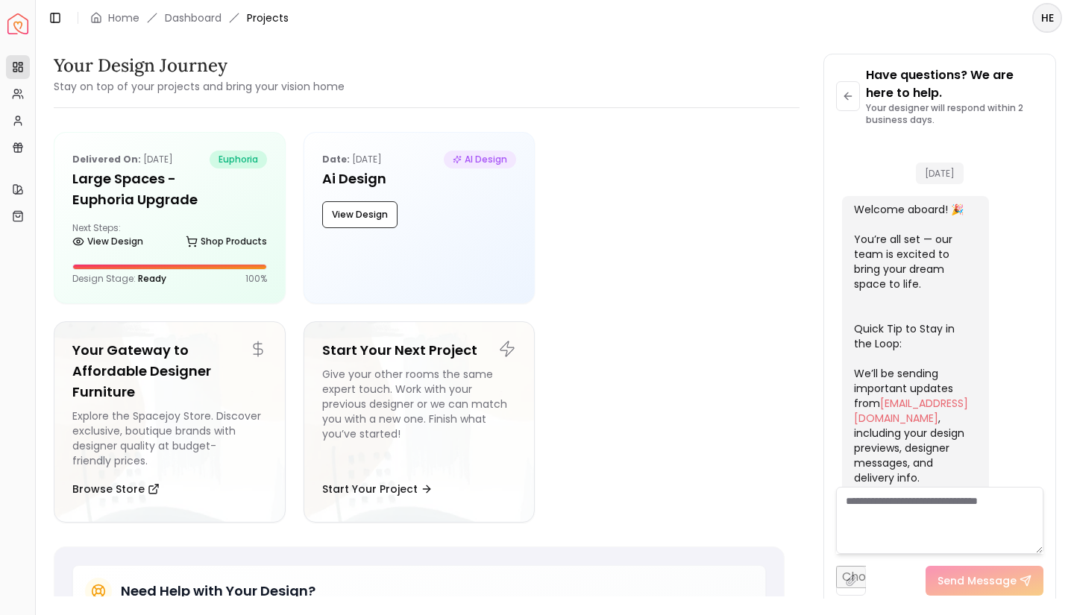
scroll to position [1217, 0]
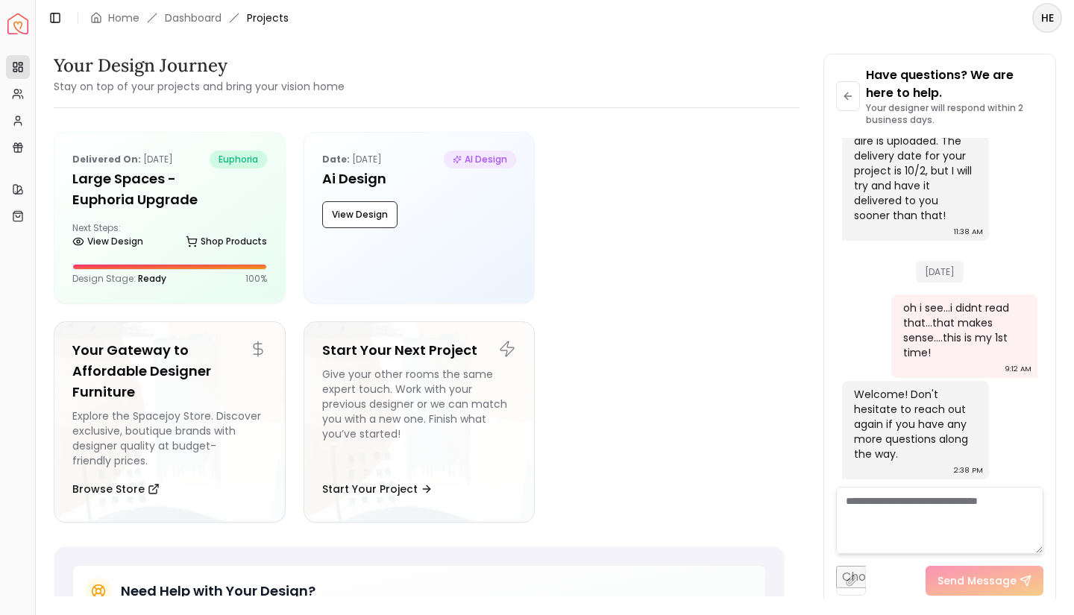
click at [907, 516] on textarea at bounding box center [939, 520] width 207 height 67
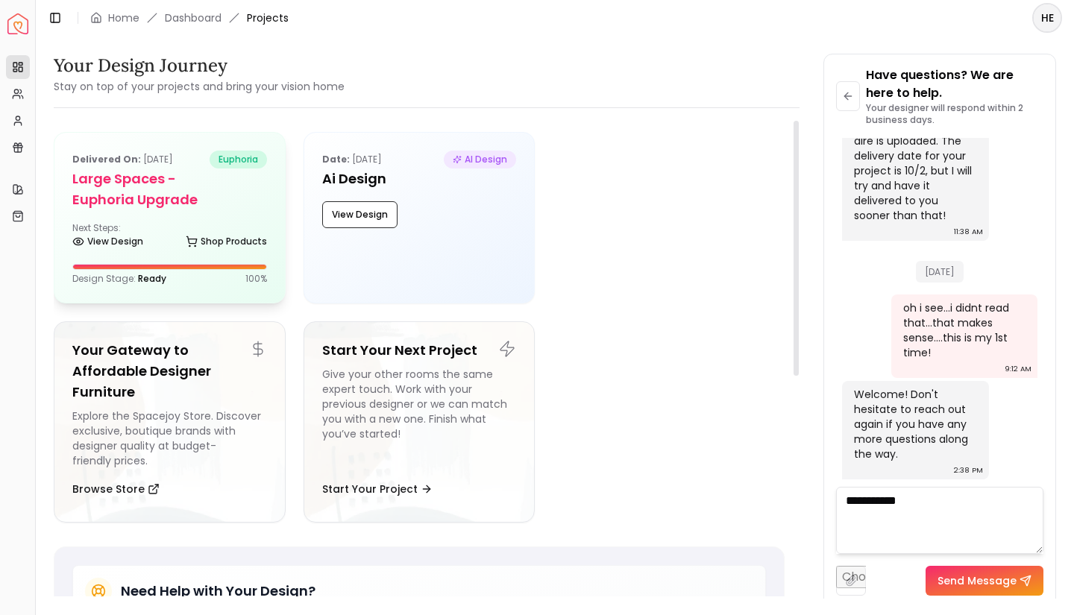
type textarea "**********"
click at [195, 184] on h5 "Large Spaces - Euphoria Upgrade" at bounding box center [169, 190] width 195 height 42
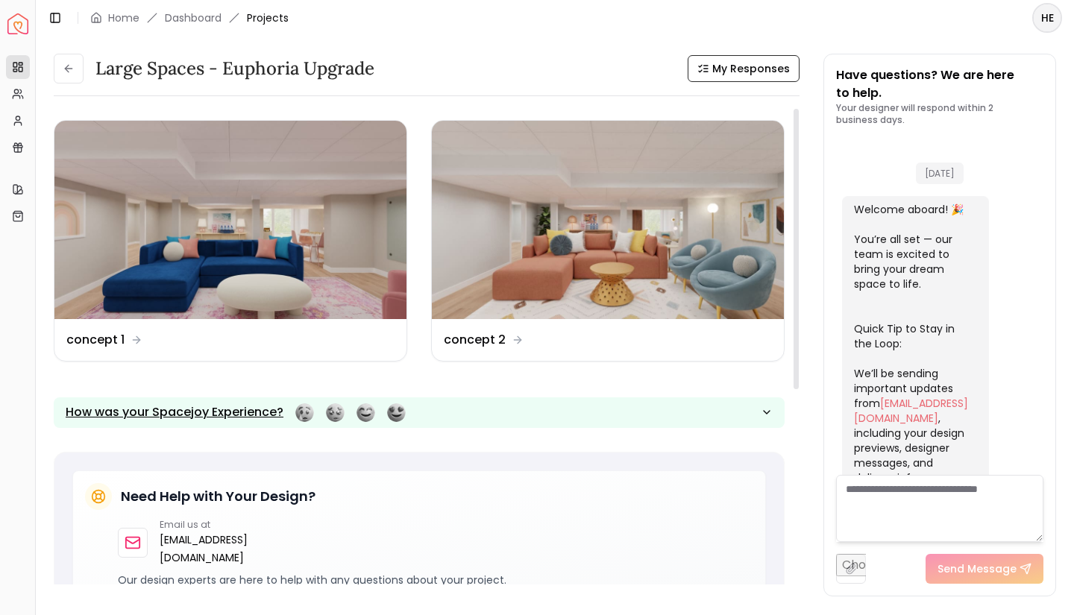
scroll to position [1229, 0]
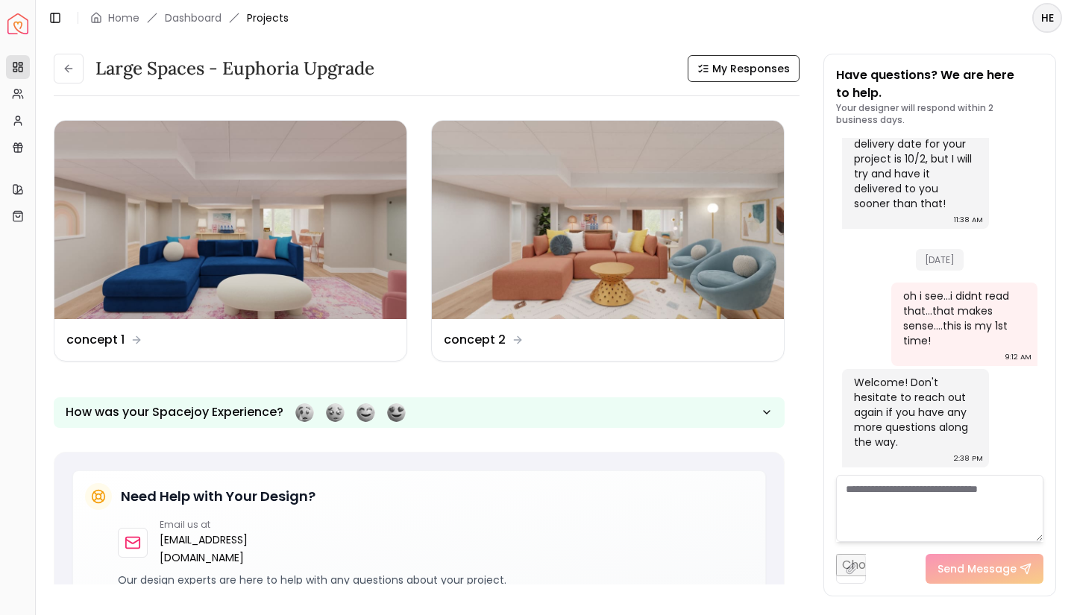
click at [908, 494] on textarea at bounding box center [939, 508] width 207 height 67
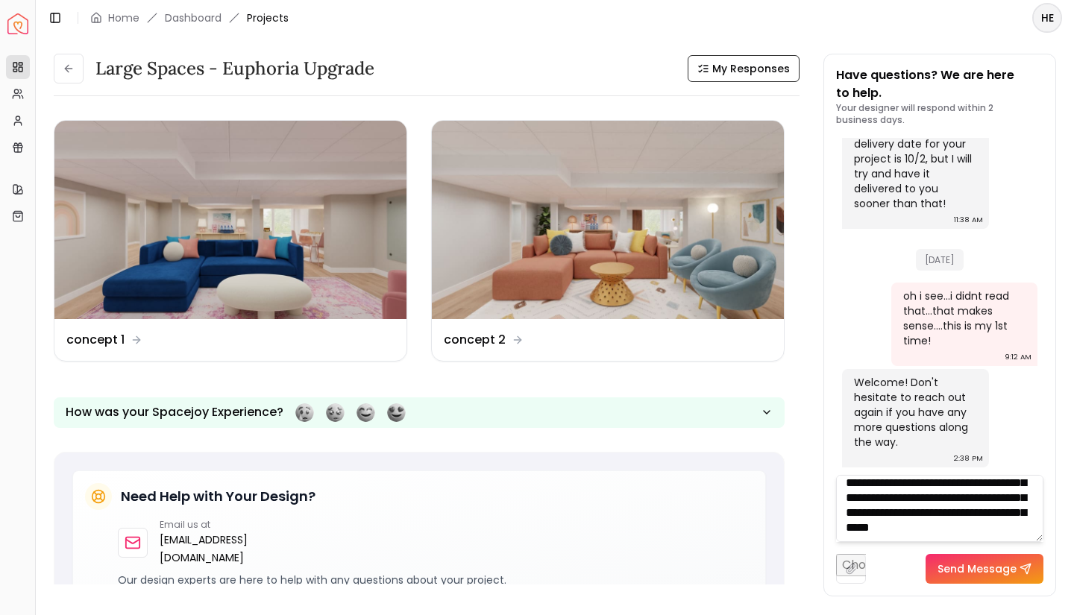
scroll to position [239, 0]
click at [926, 516] on textarea "**********" at bounding box center [939, 508] width 207 height 67
type textarea "**********"
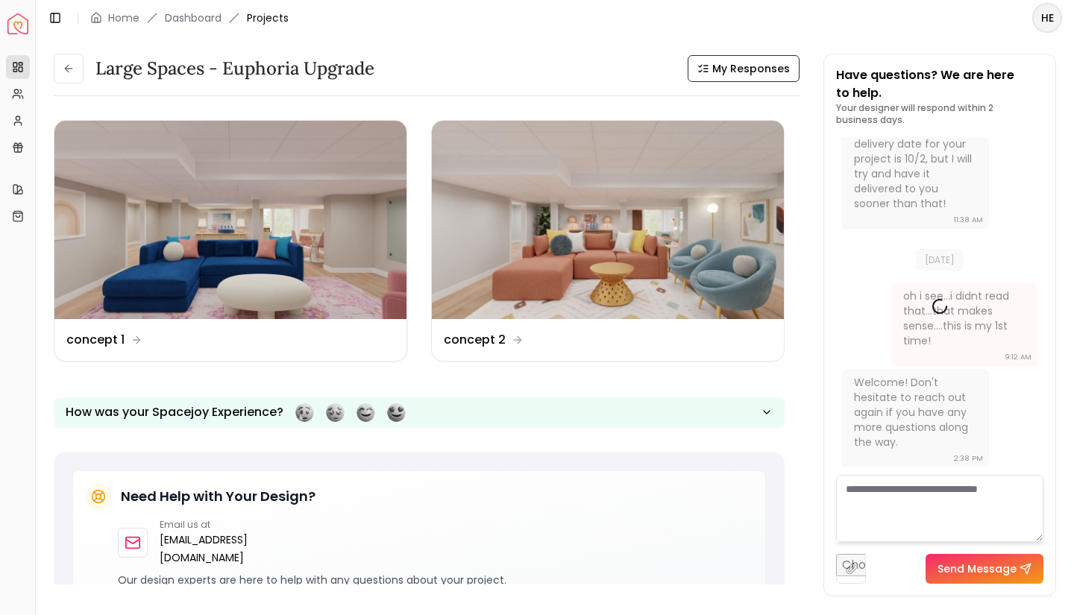
scroll to position [0, 0]
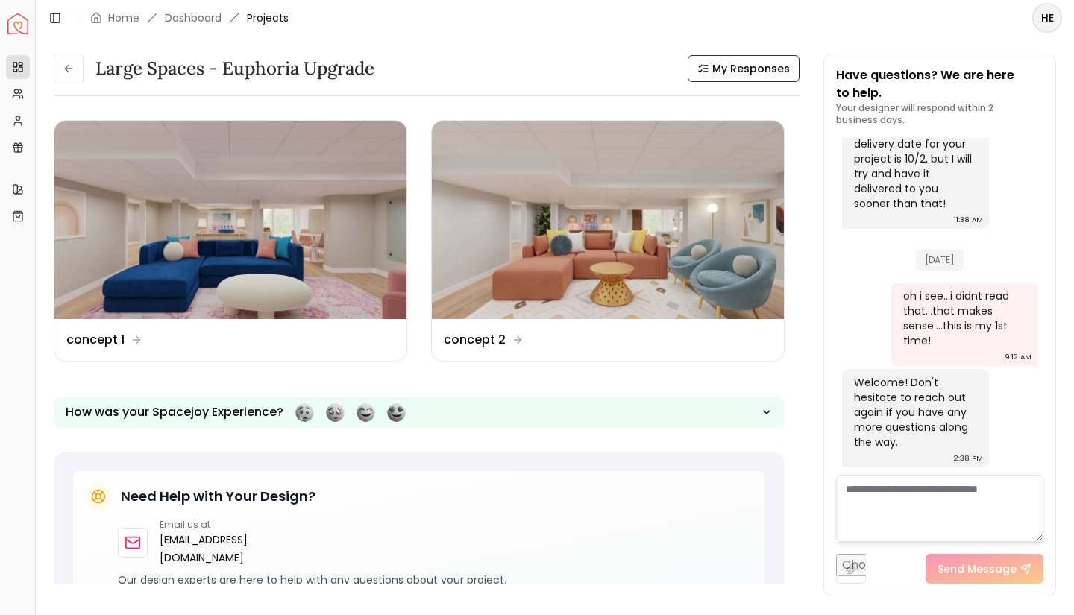
click at [926, 516] on textarea at bounding box center [939, 508] width 207 height 67
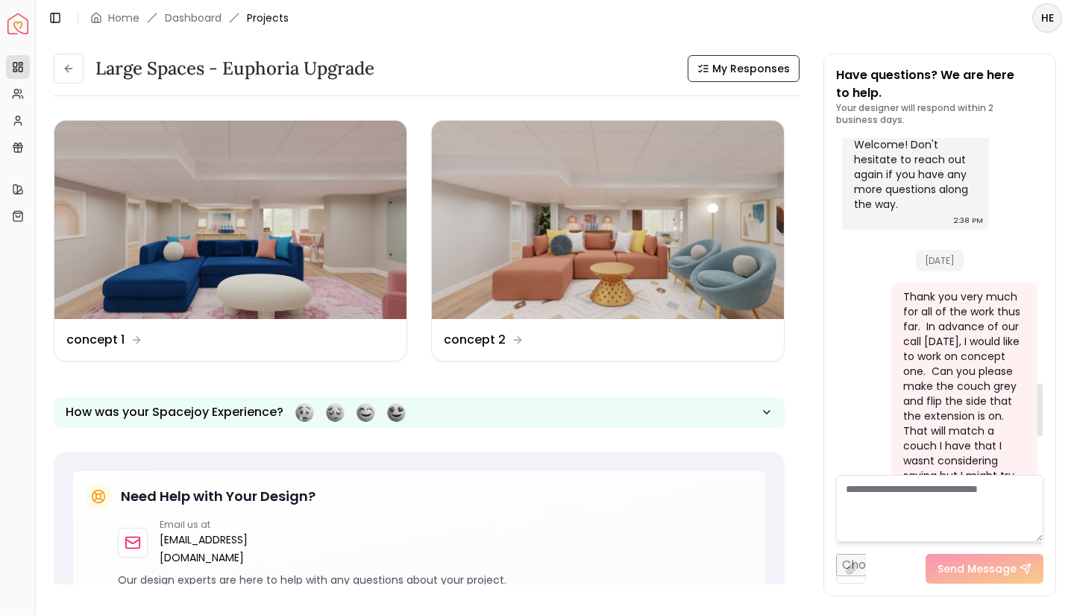
scroll to position [1587, 0]
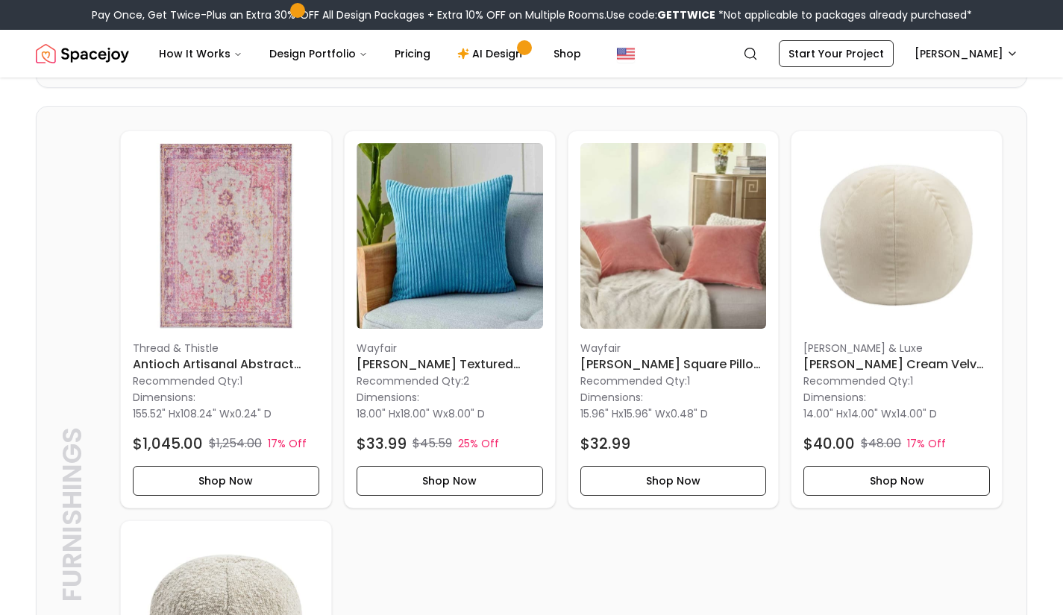
scroll to position [1163, 0]
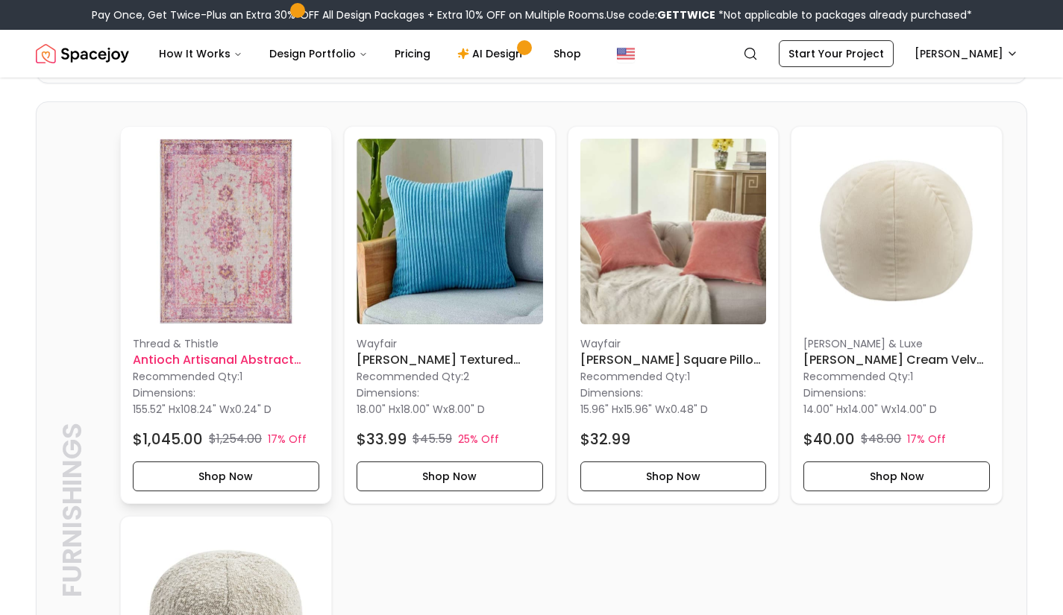
click at [194, 384] on p "Dimensions:" at bounding box center [164, 393] width 63 height 18
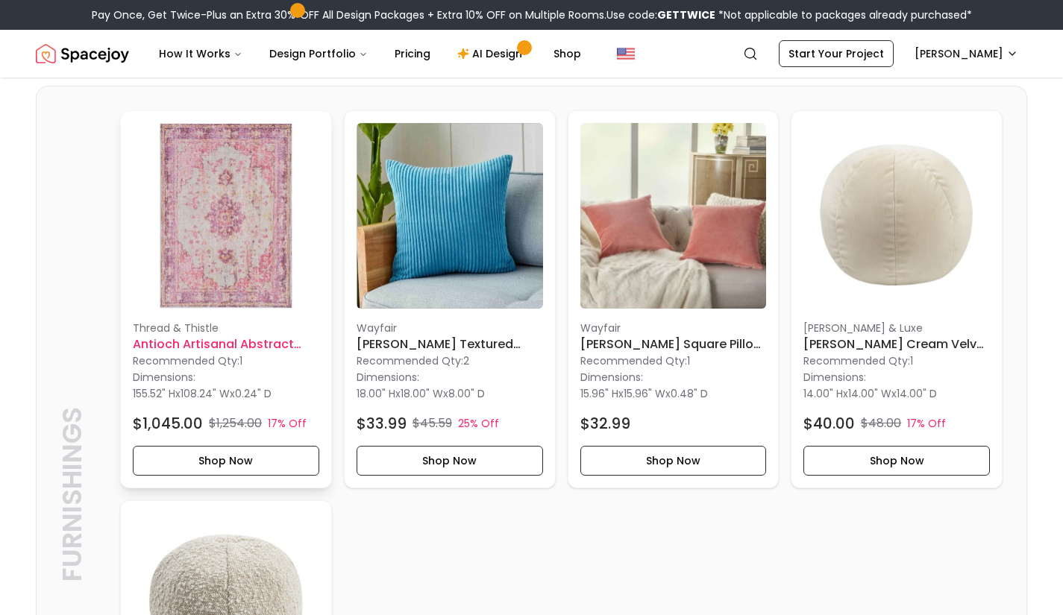
scroll to position [1180, 0]
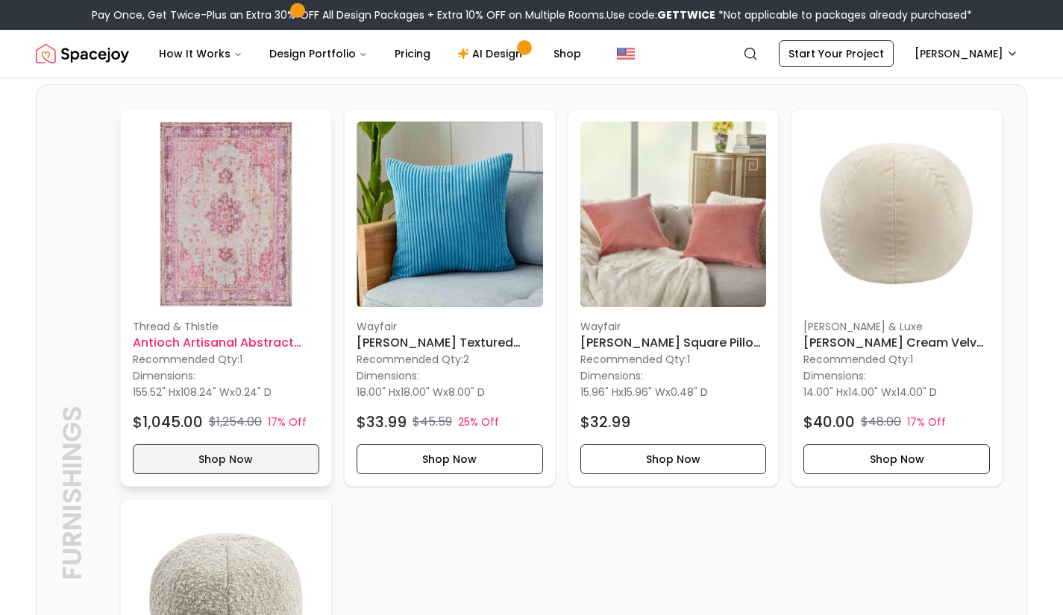
click at [242, 467] on button "Shop Now" at bounding box center [226, 459] width 186 height 30
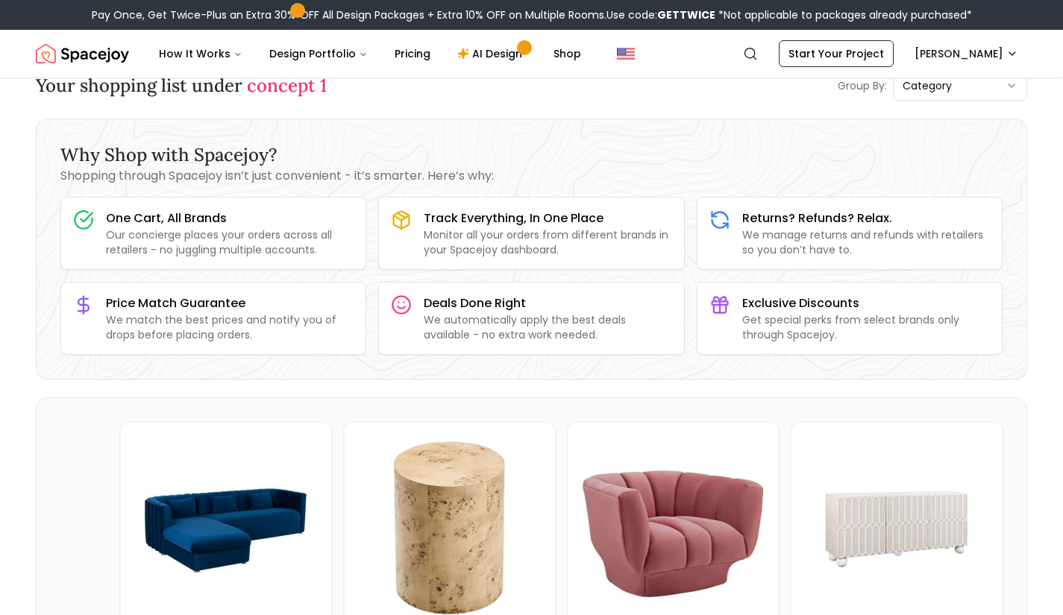
scroll to position [0, 0]
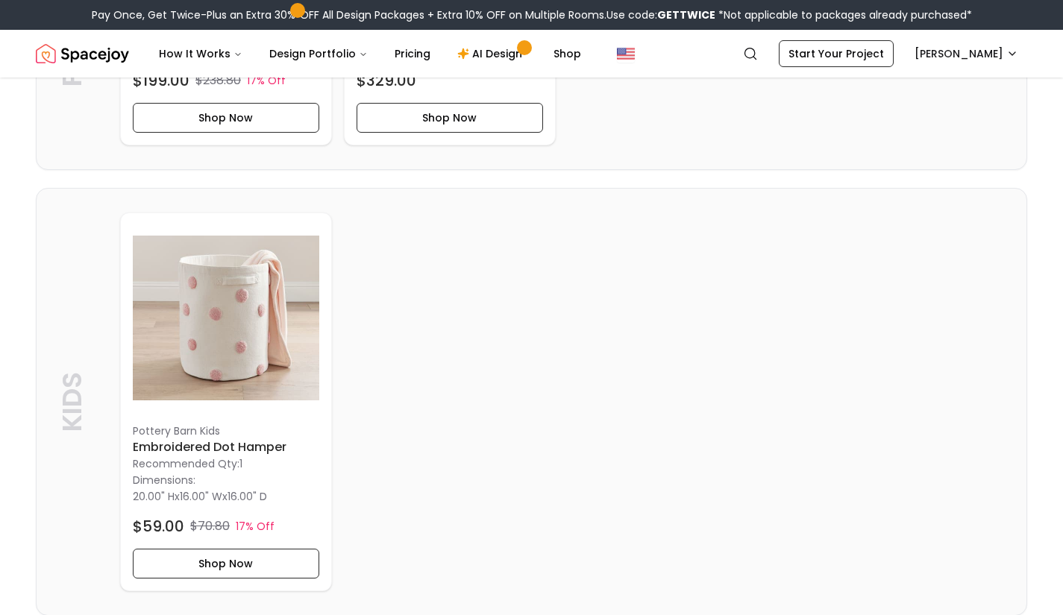
scroll to position [4146, 0]
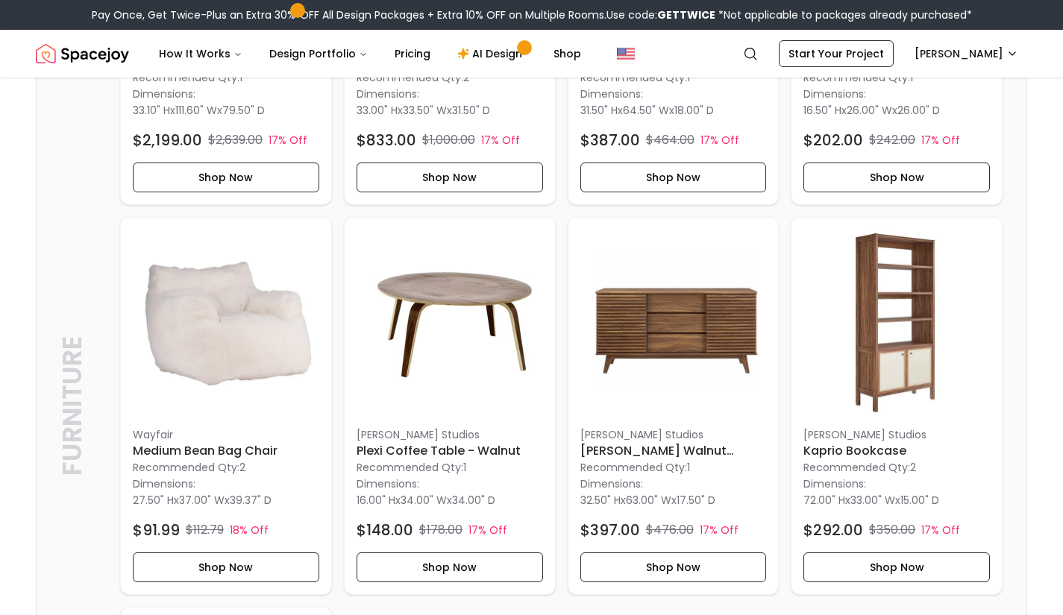
scroll to position [1137, 0]
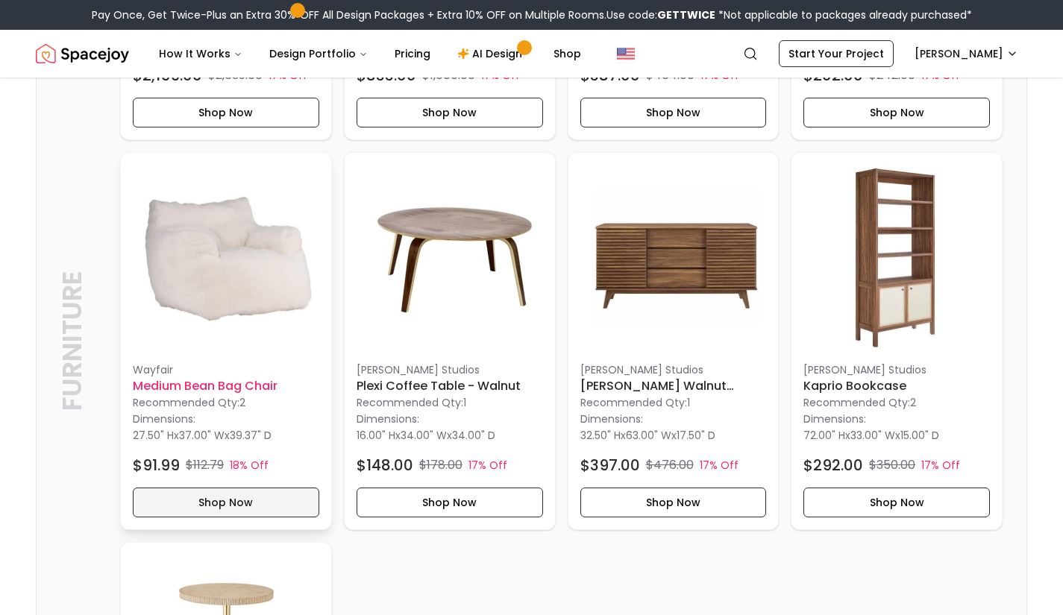
click at [230, 515] on button "Shop Now" at bounding box center [226, 503] width 186 height 30
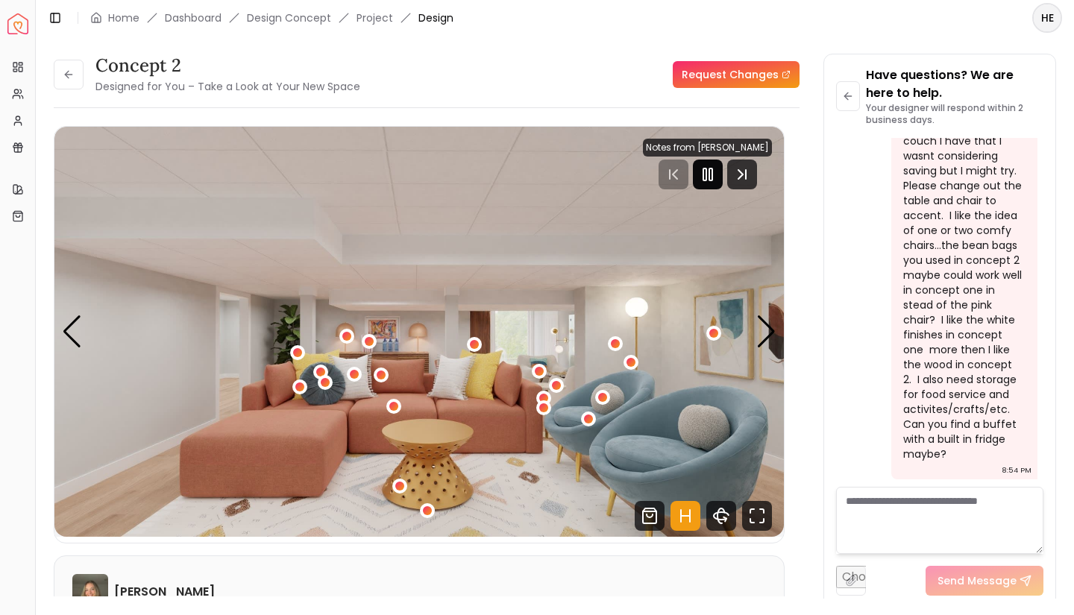
click at [716, 174] on icon "Pause" at bounding box center [708, 175] width 18 height 18
click at [759, 76] on link "Request Changes" at bounding box center [736, 74] width 127 height 27
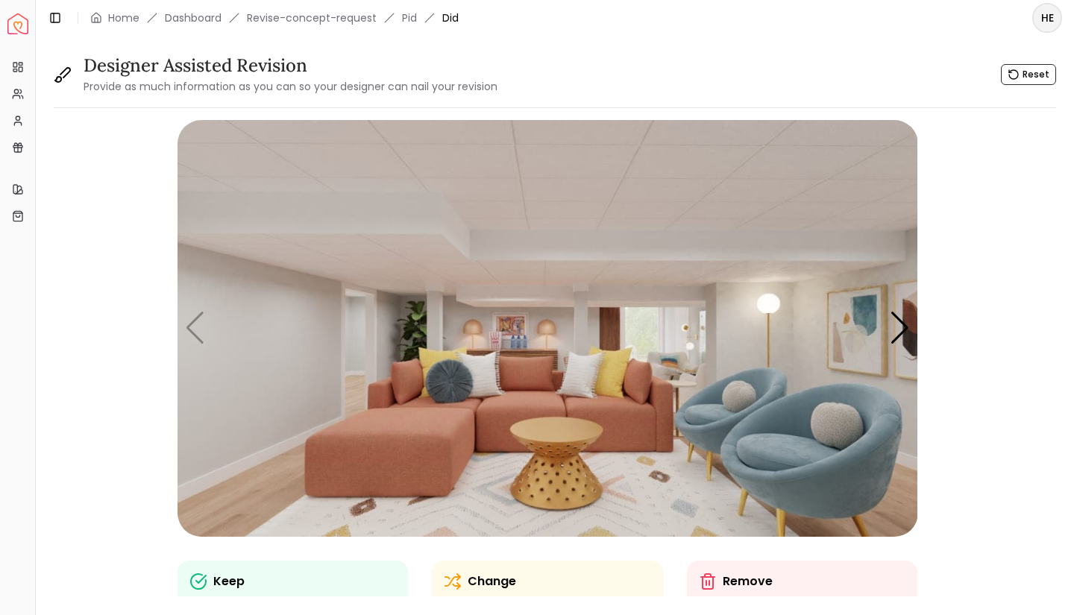
click at [536, 393] on img "1 / 7" at bounding box center [547, 328] width 741 height 417
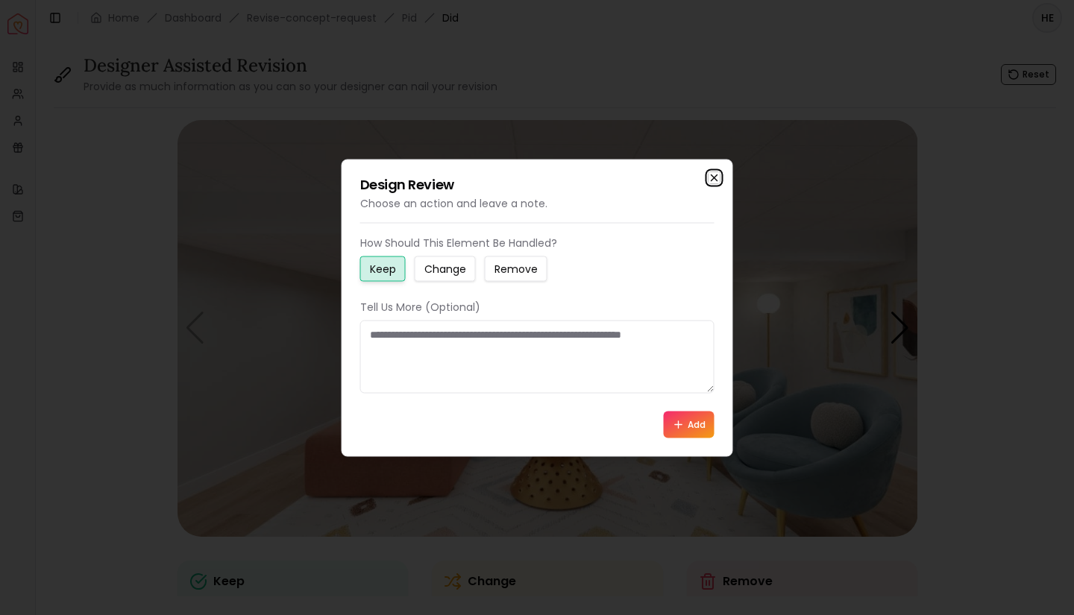
click at [714, 177] on icon "button" at bounding box center [714, 177] width 6 height 6
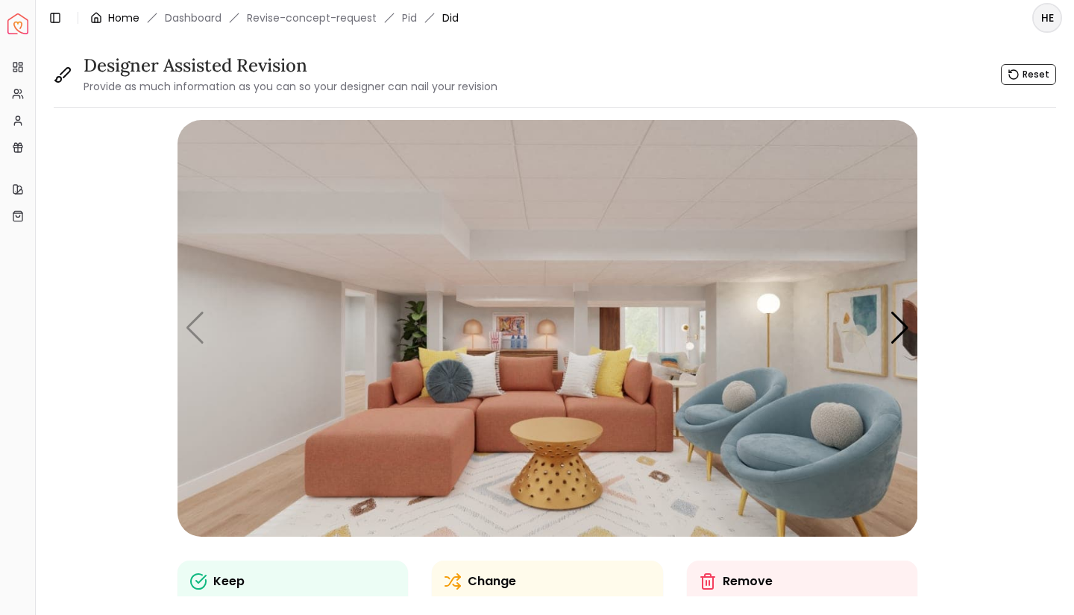
click at [109, 17] on link "Home" at bounding box center [123, 17] width 31 height 15
